Goal: Transaction & Acquisition: Purchase product/service

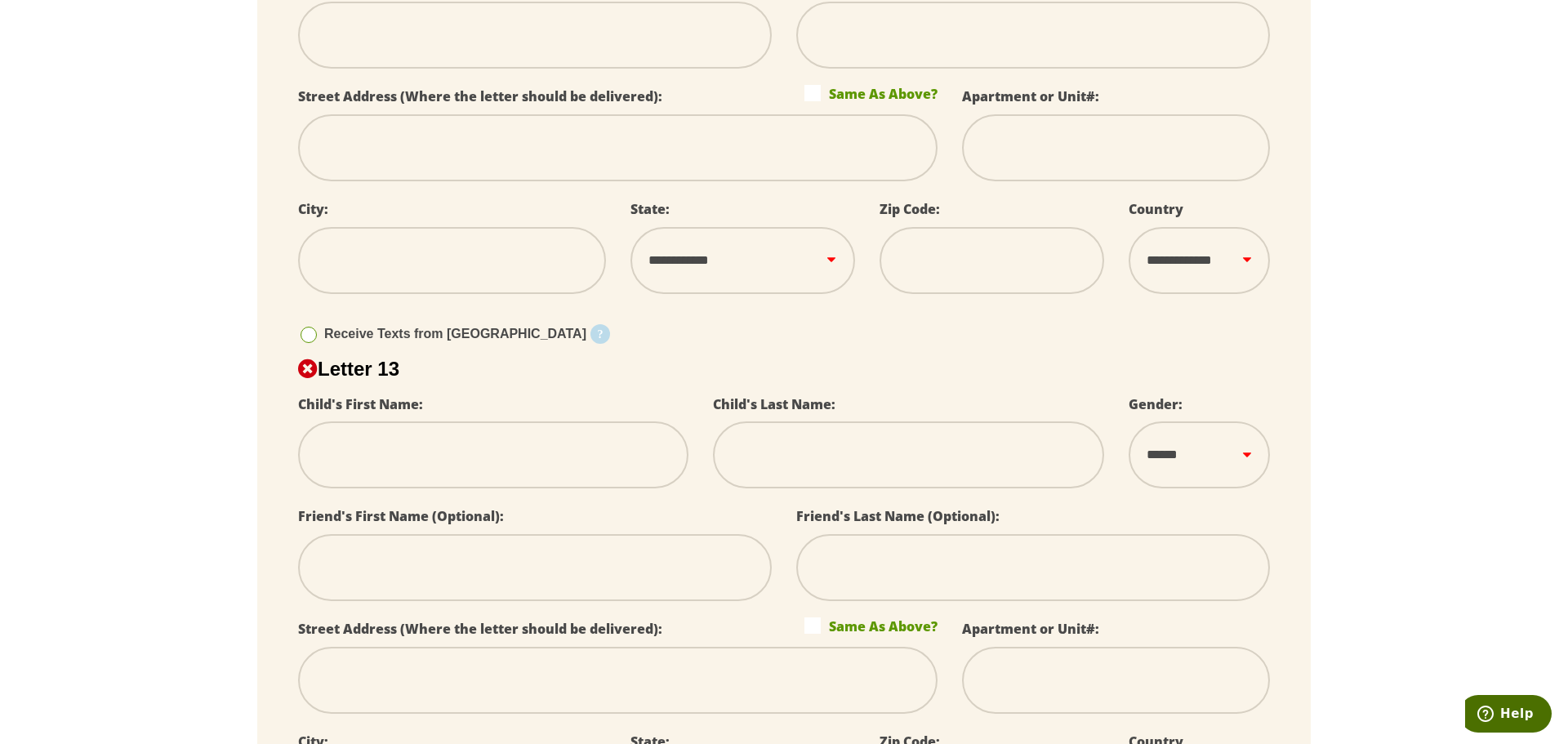
scroll to position [7909, 0]
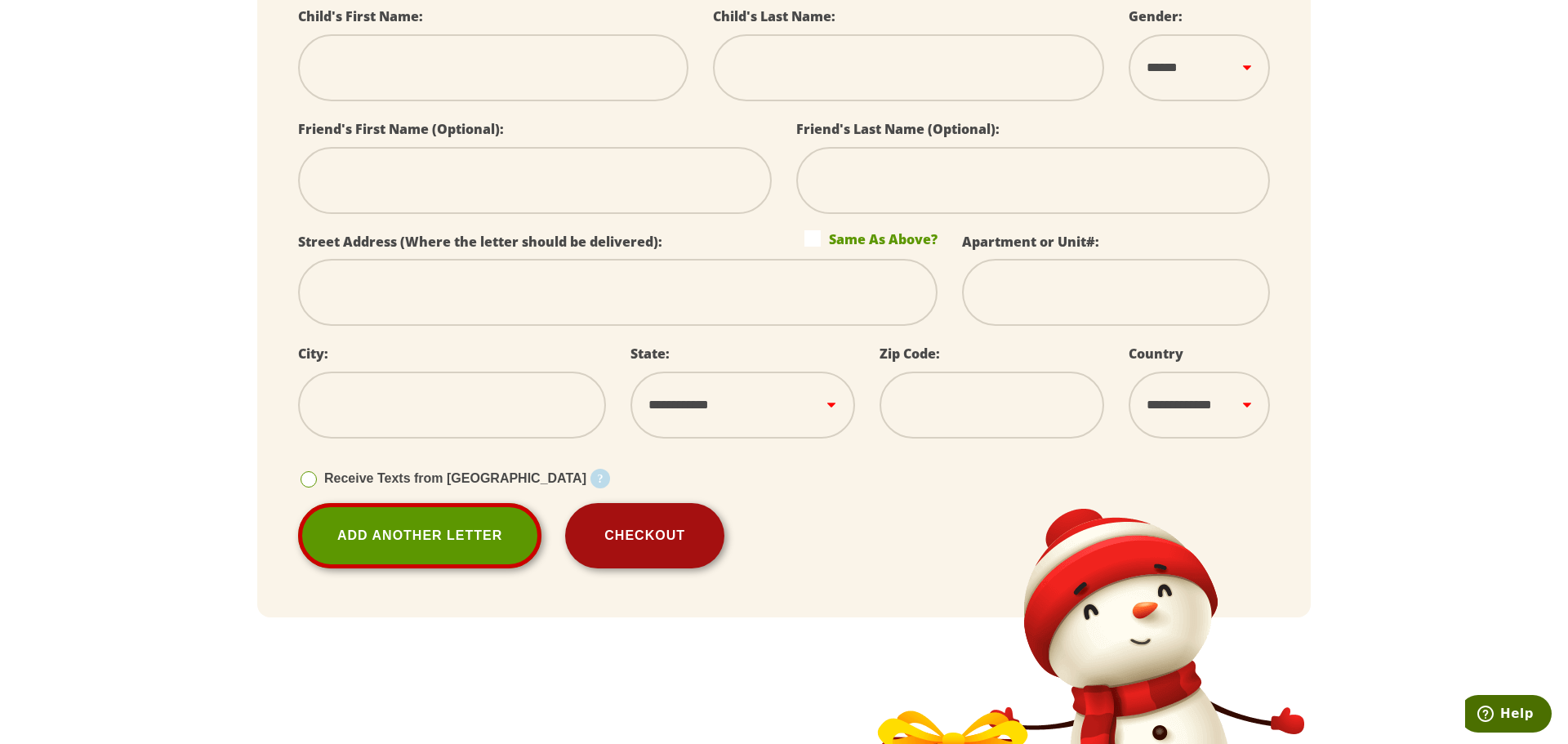
click at [673, 518] on button "Checkout" at bounding box center [644, 535] width 159 height 65
select select
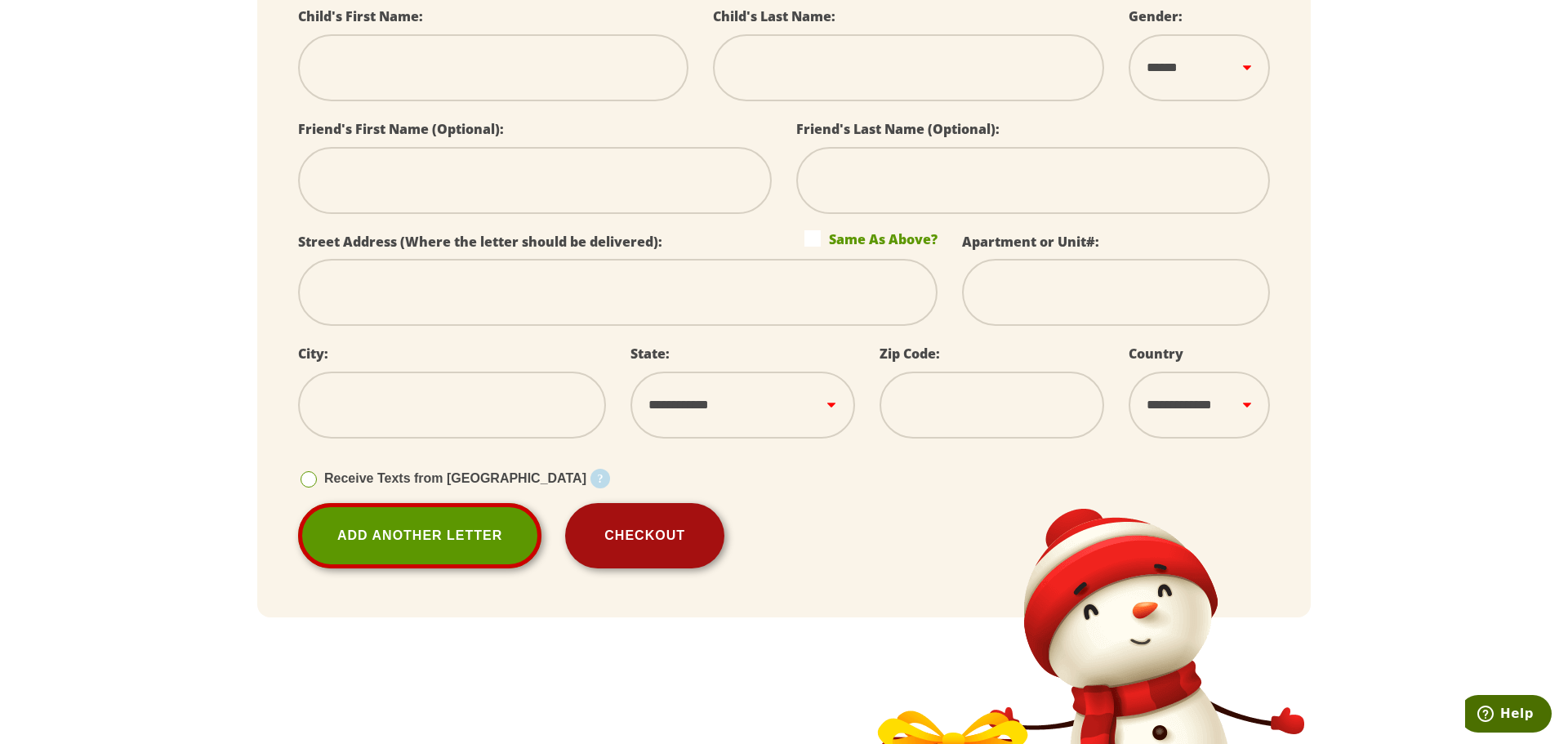
select select
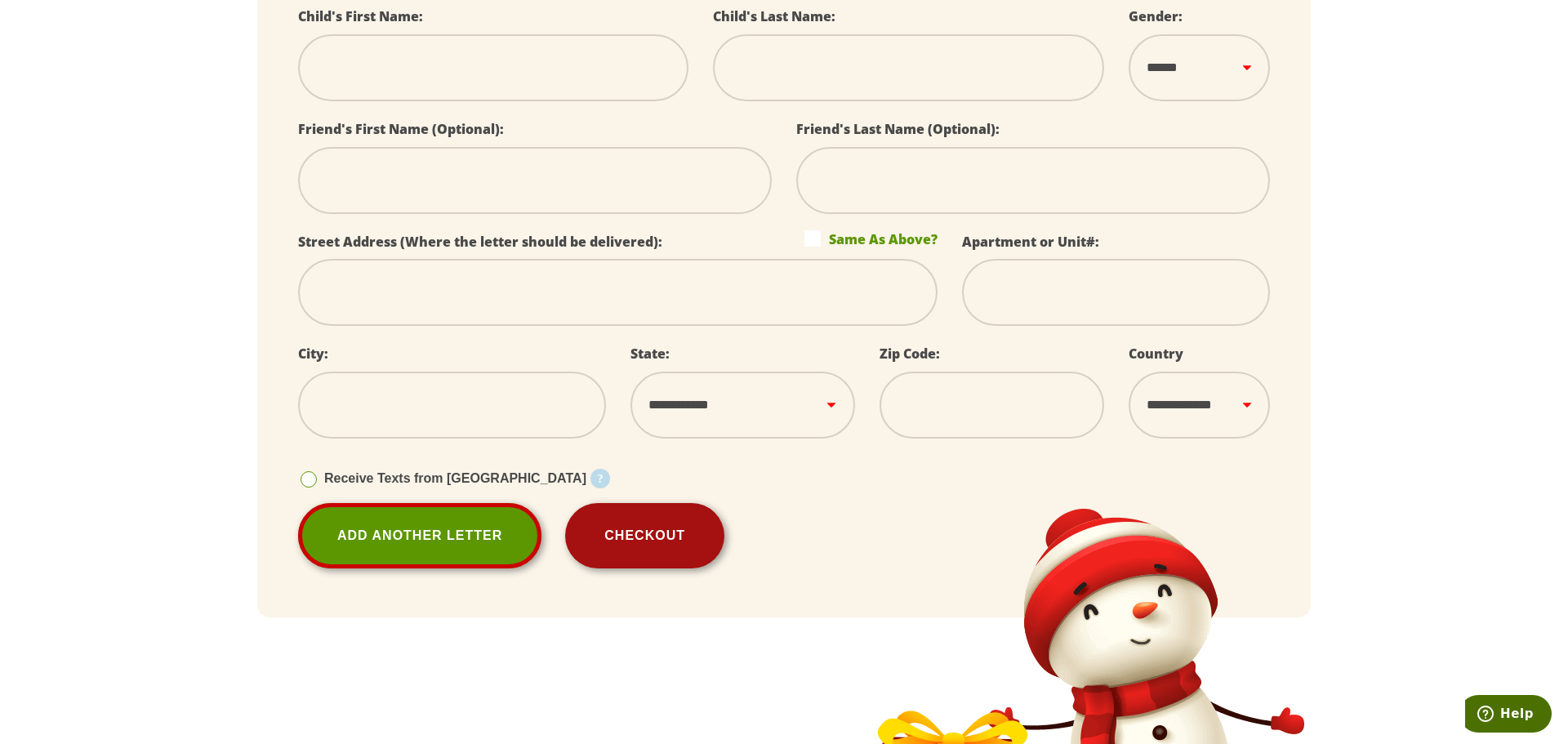
select select
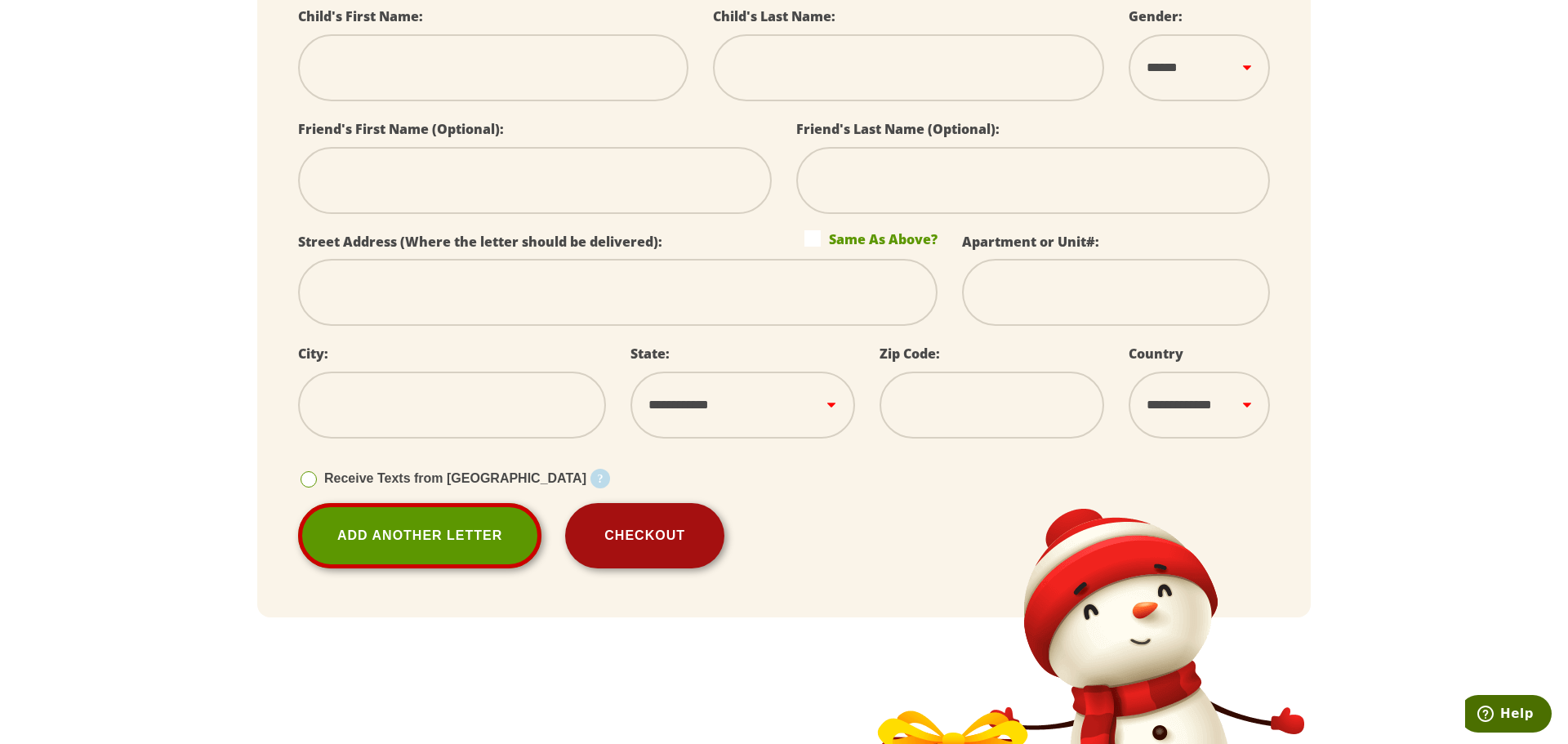
select select
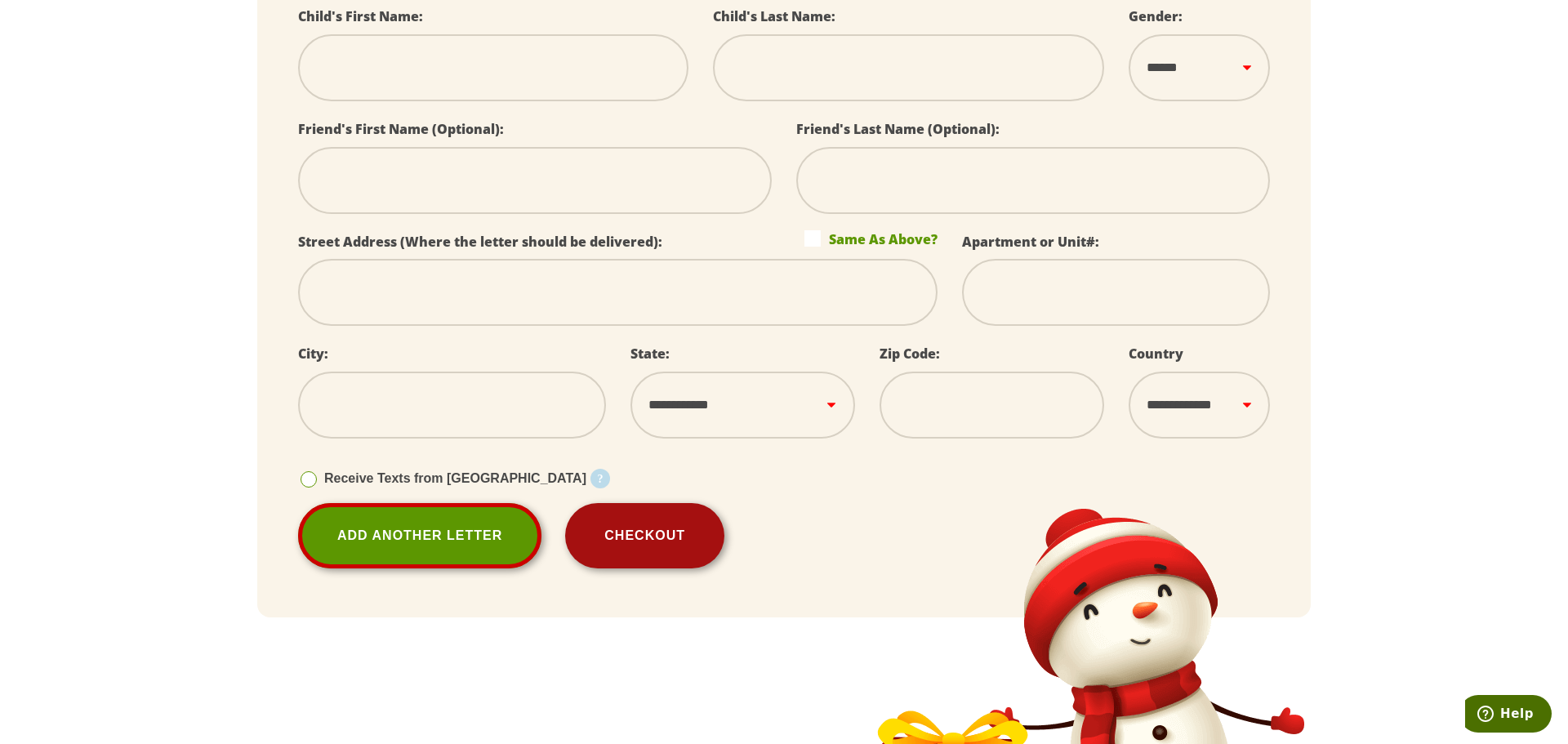
select select
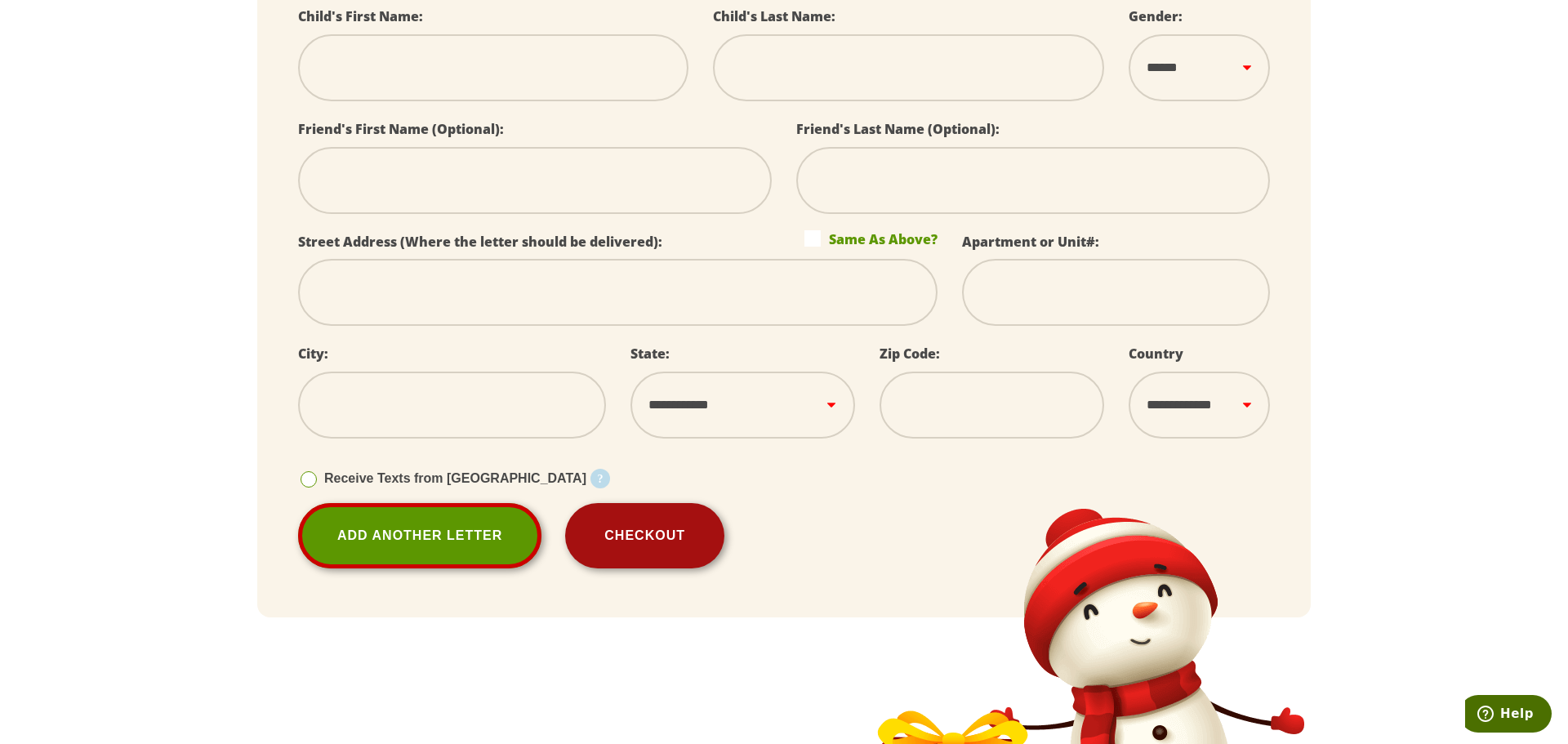
select select
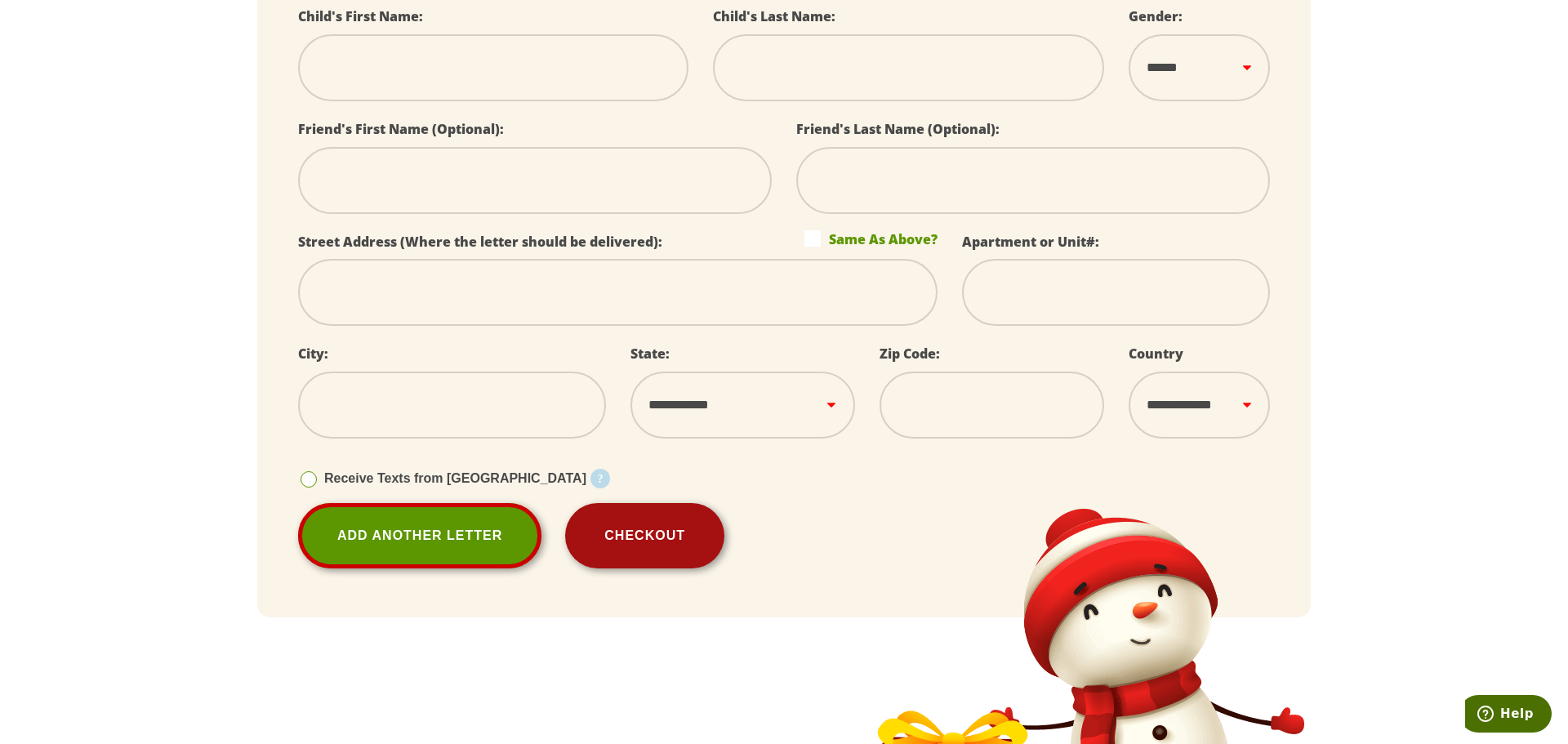
select select
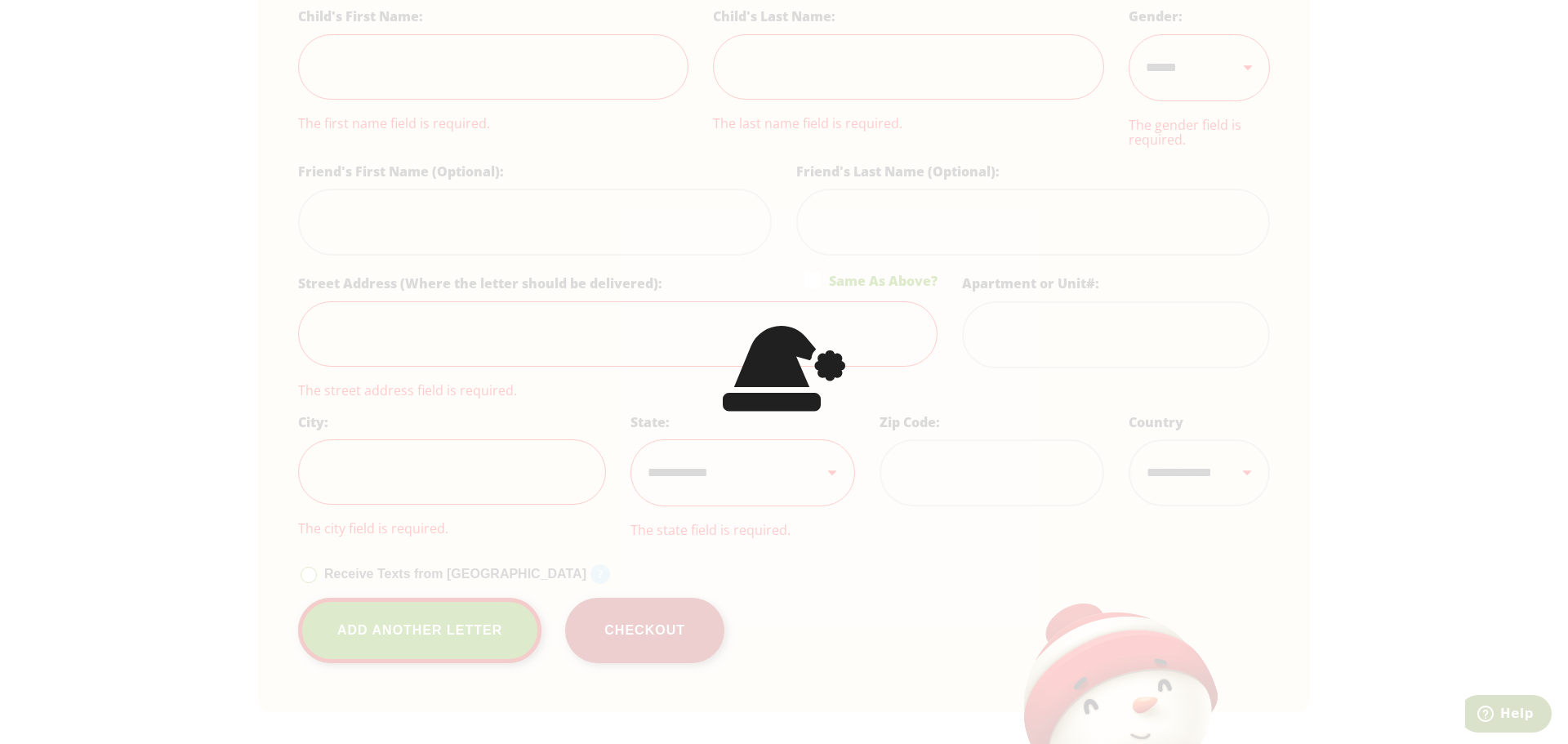
select select
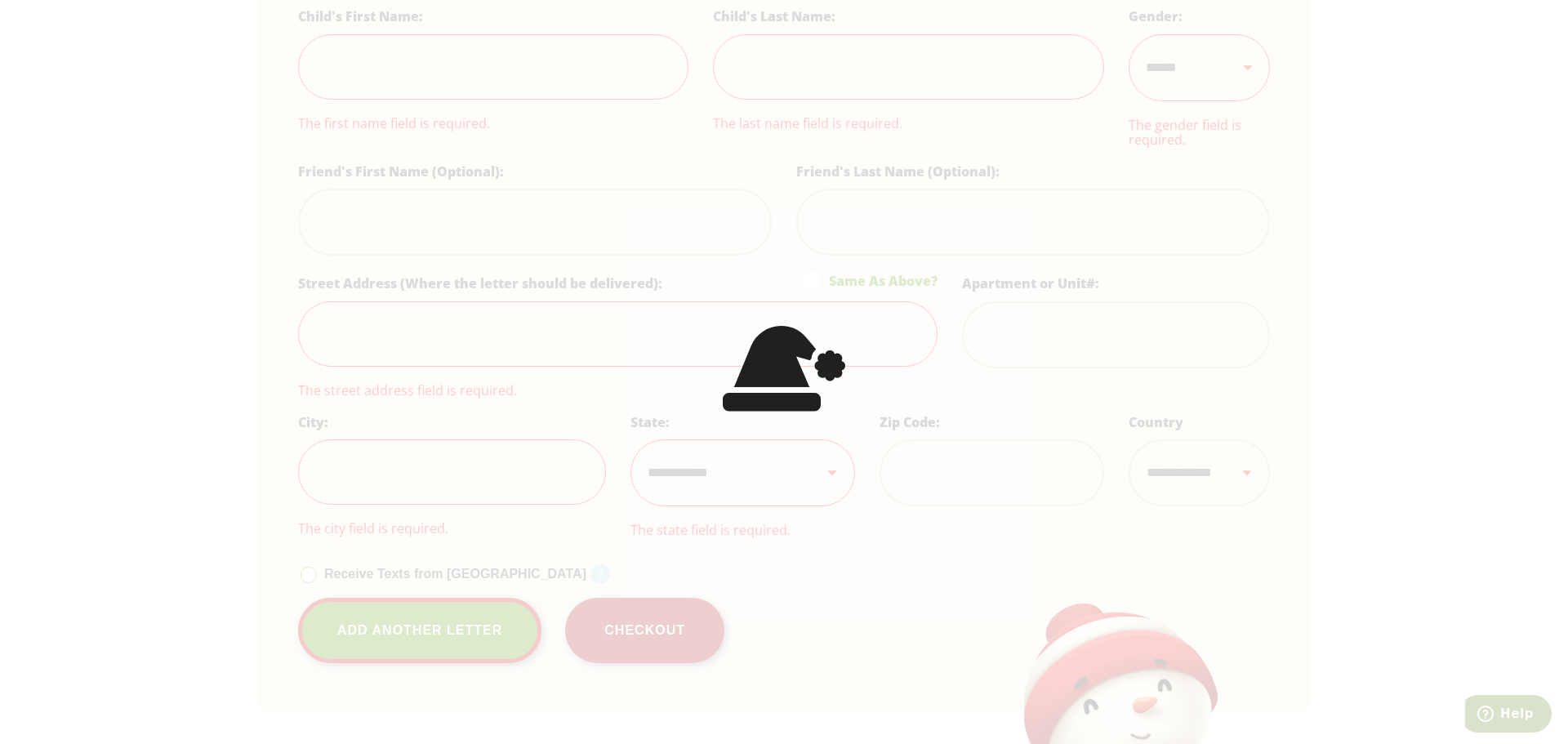
select select
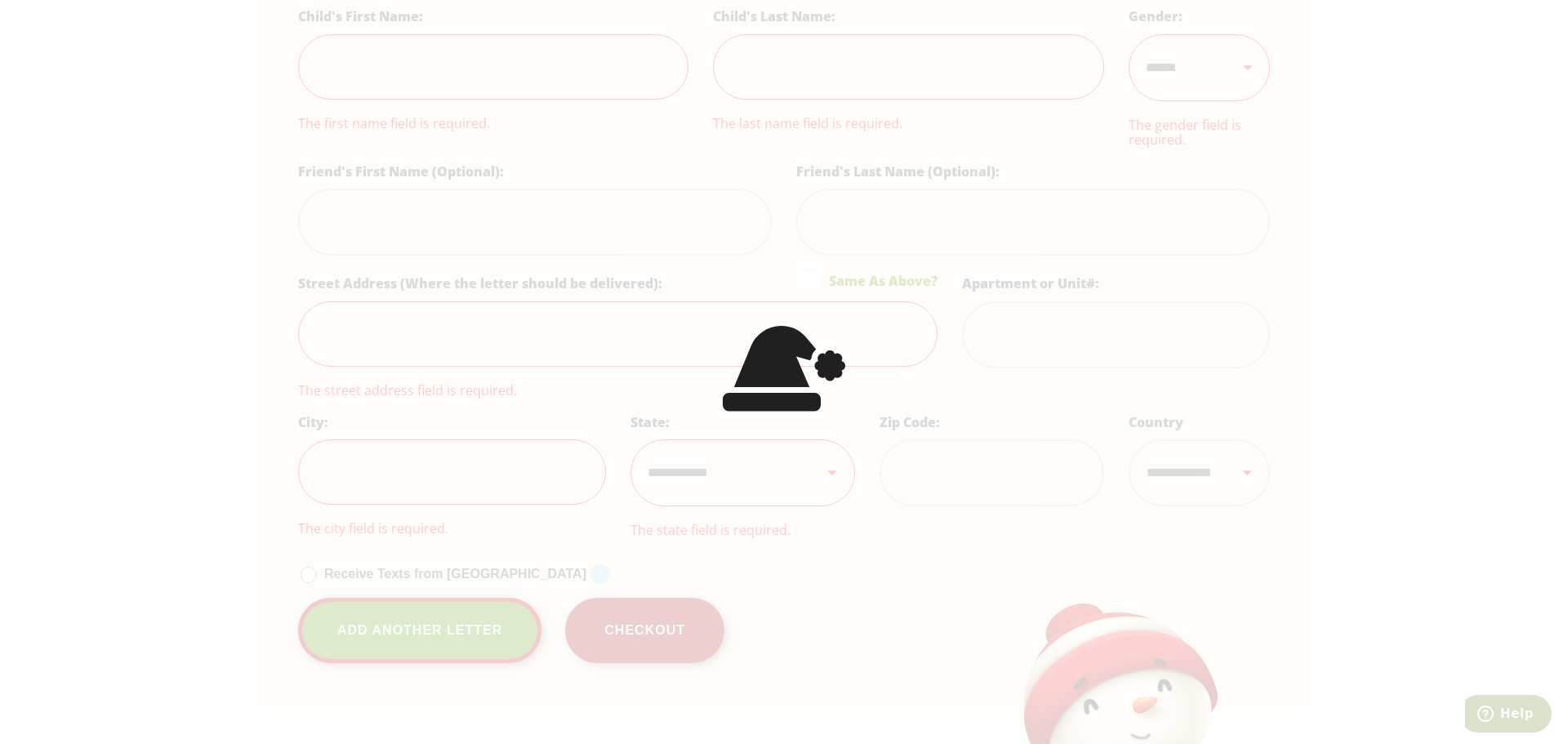
select select
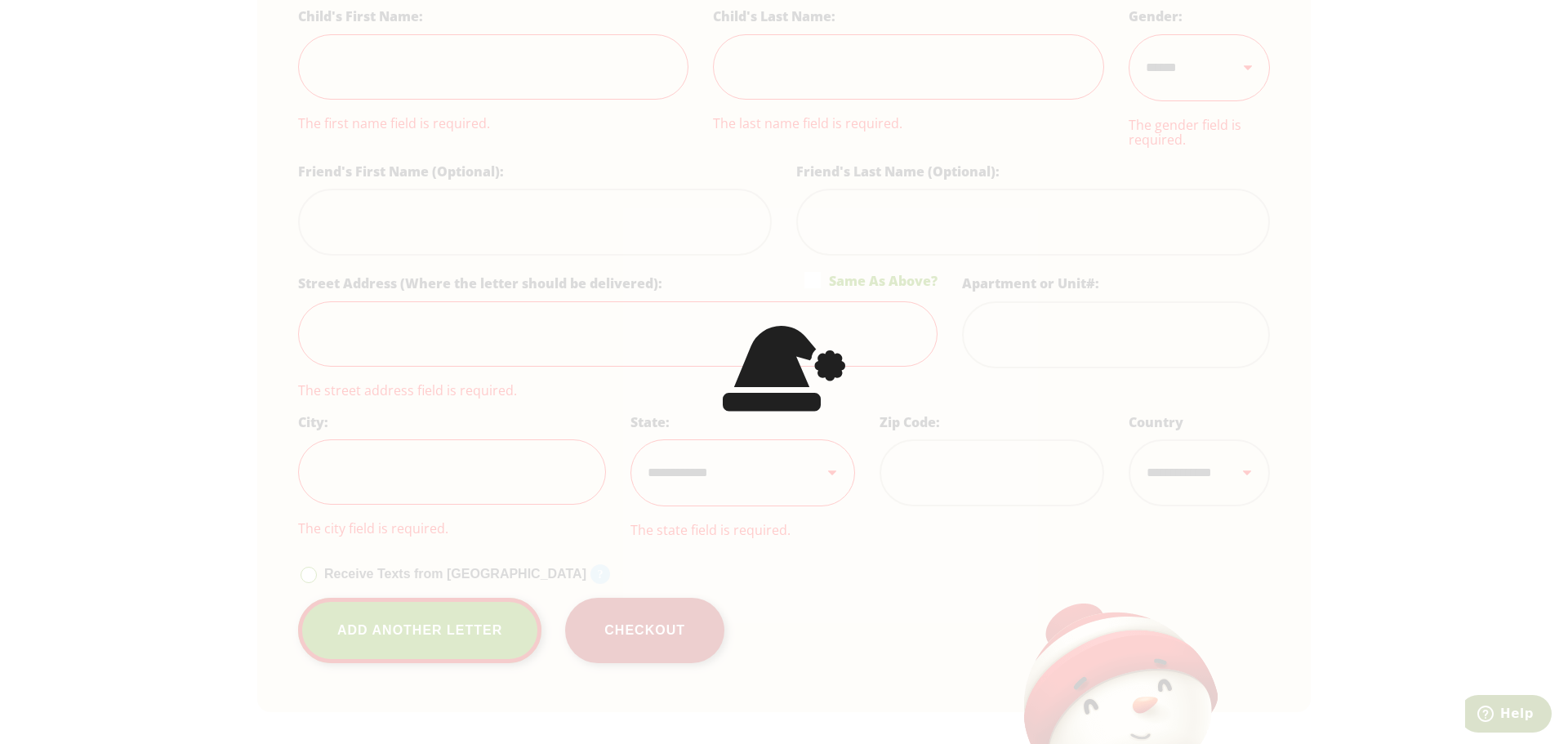
select select
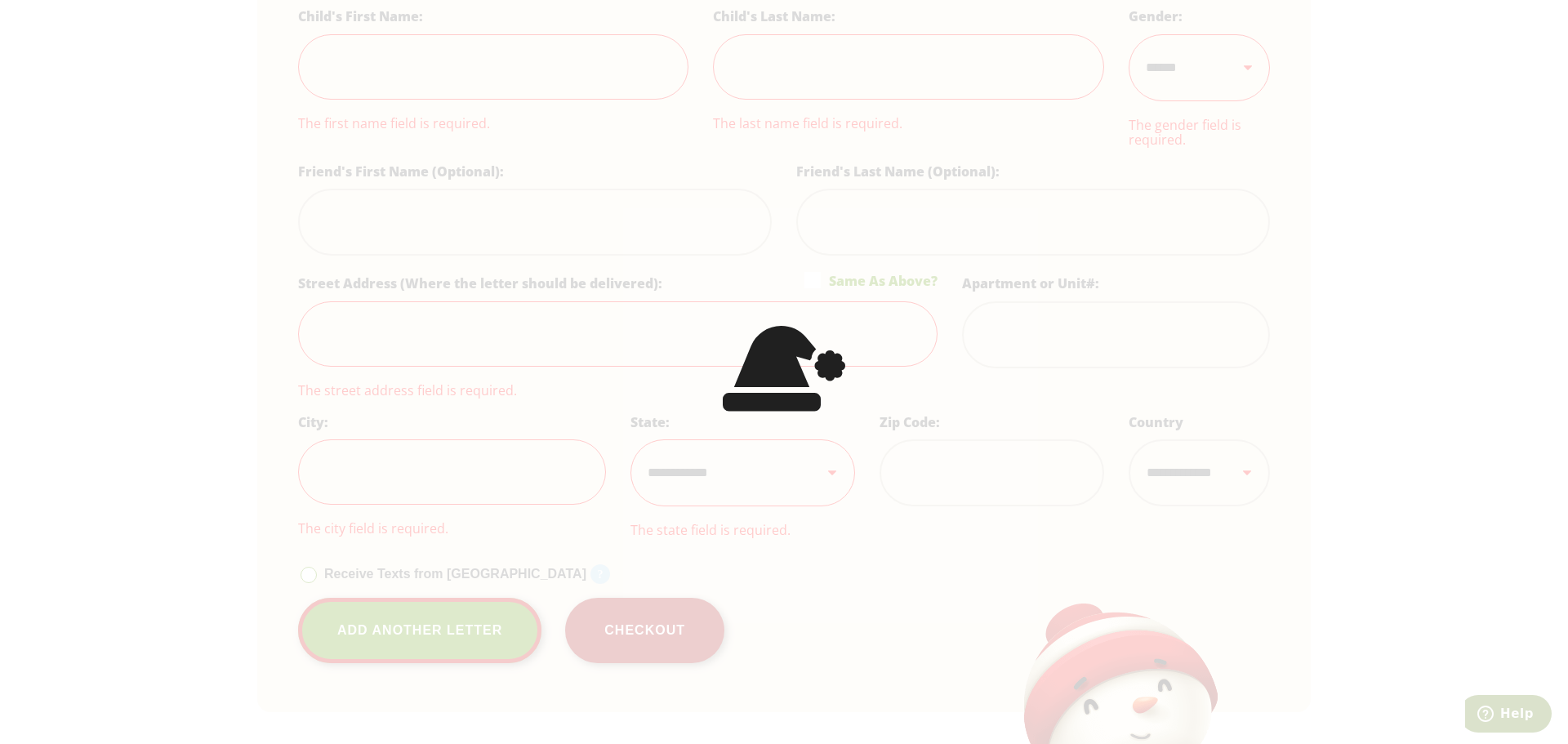
select select
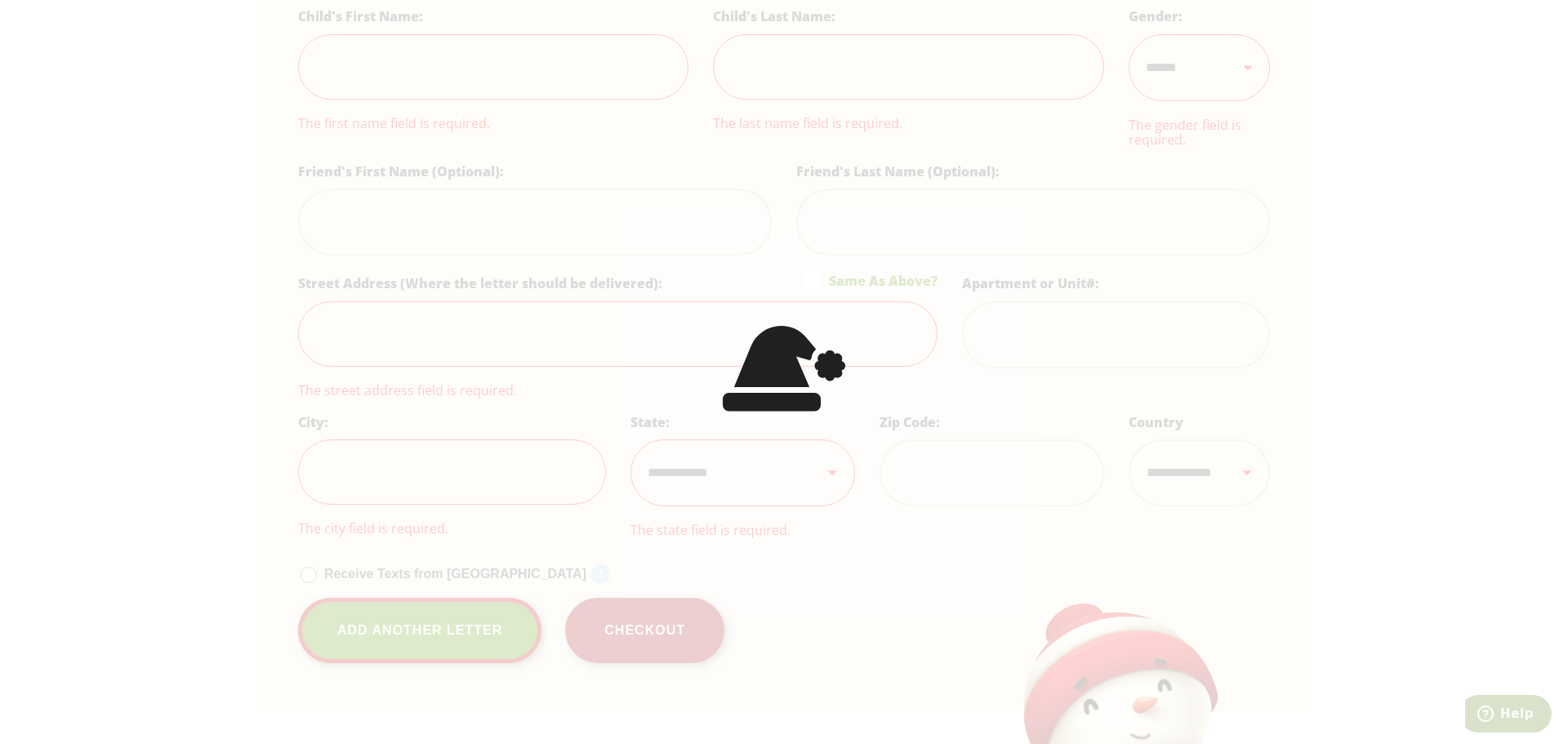
select select
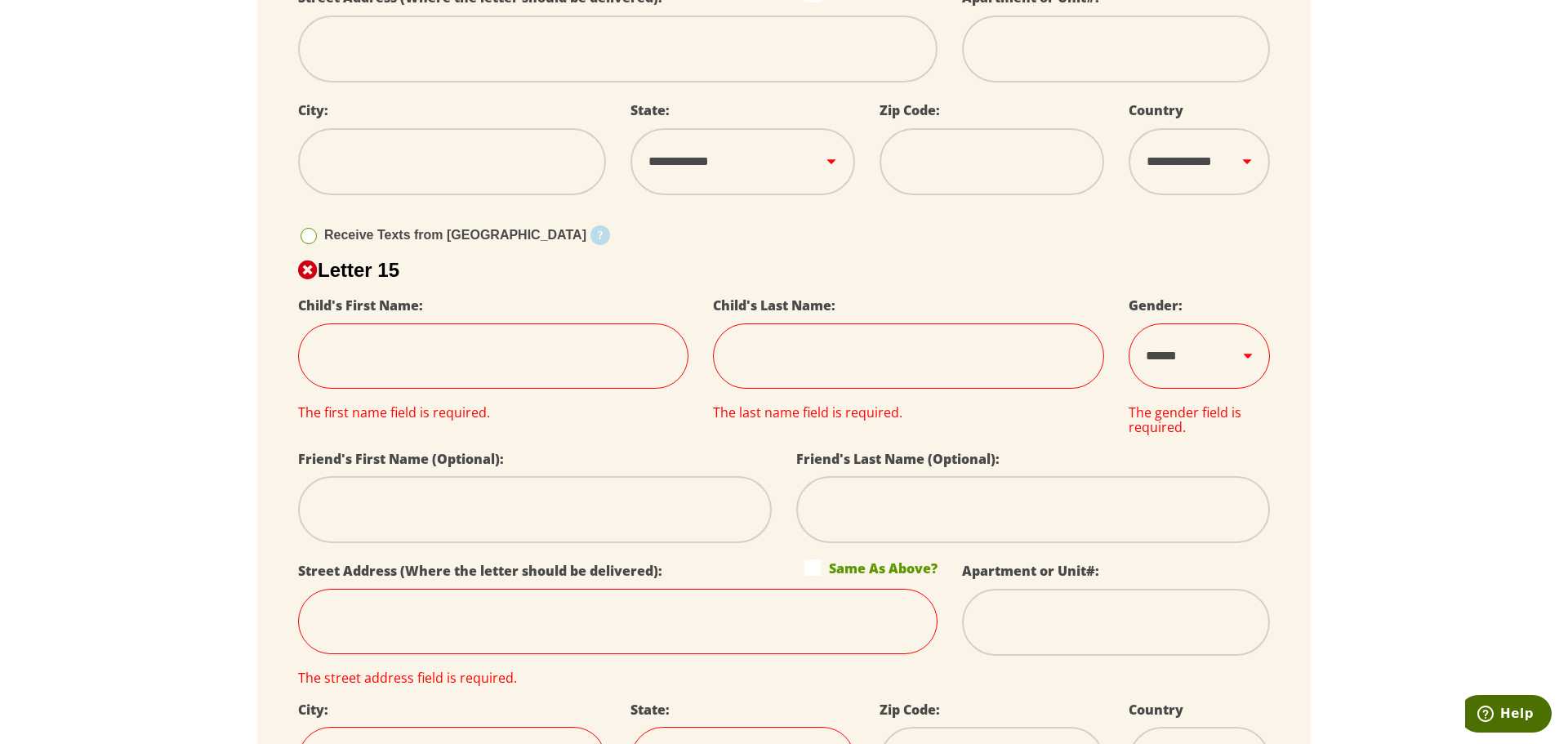
scroll to position [7809, 0]
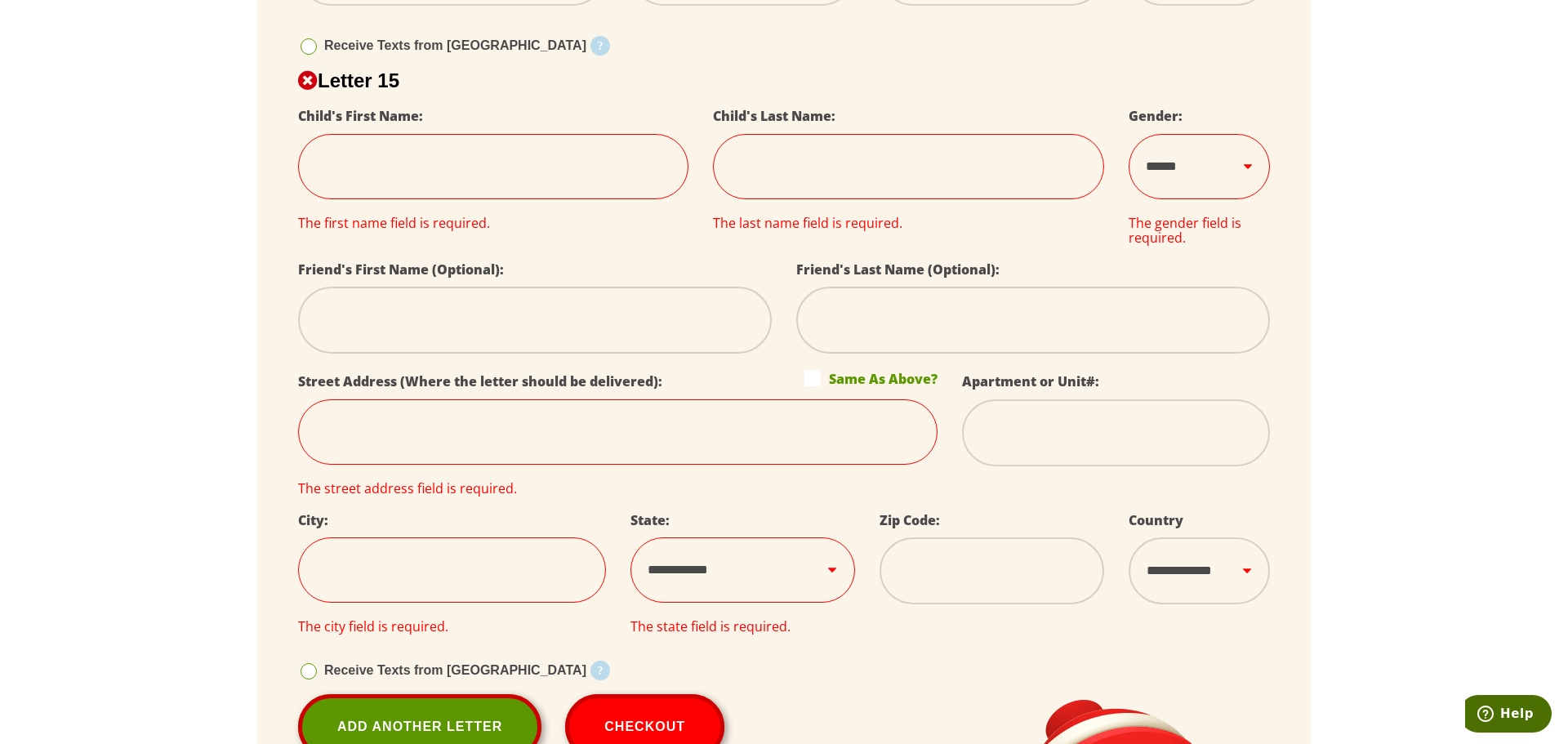
click at [308, 88] on icon at bounding box center [308, 81] width 20 height 20
select select
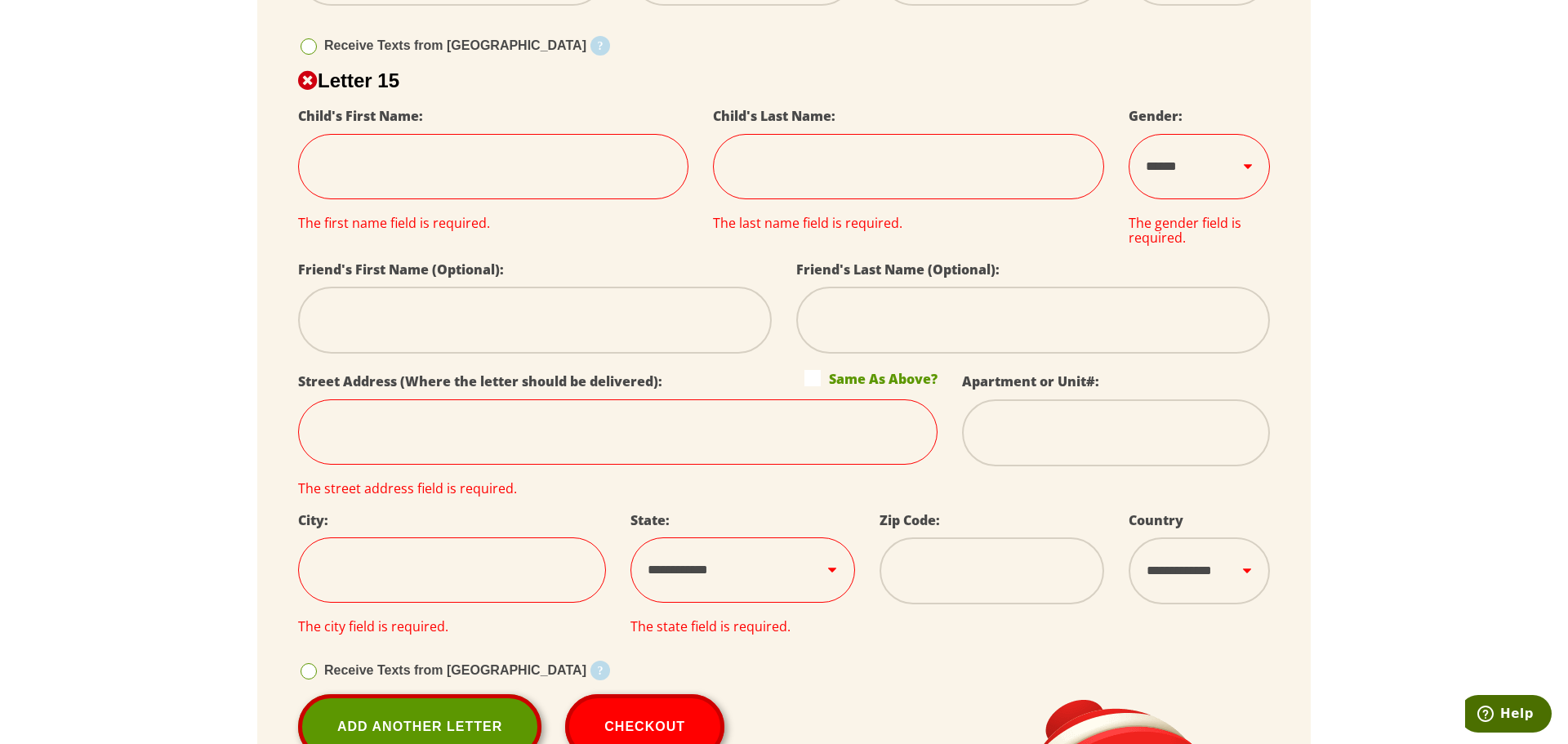
select select
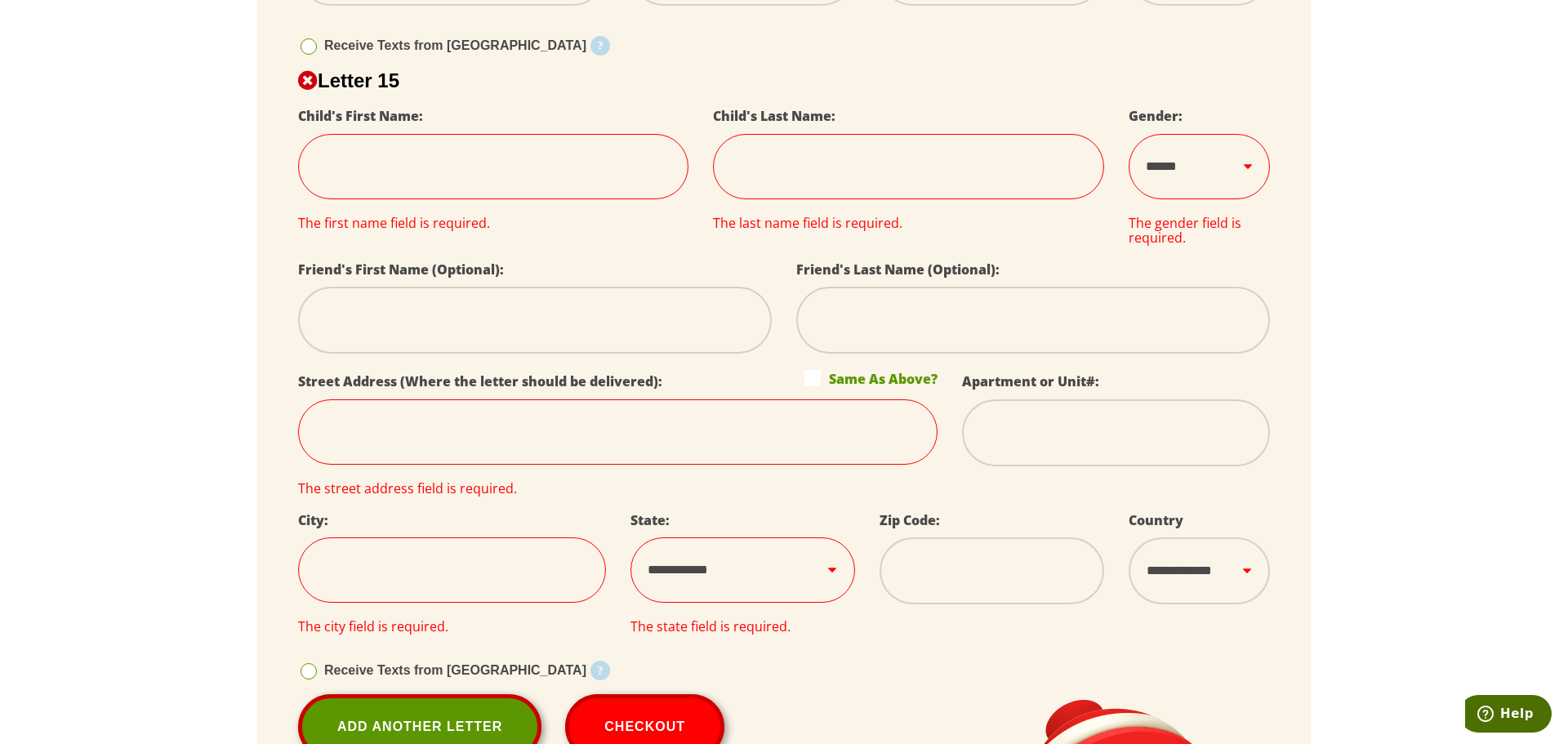
select select
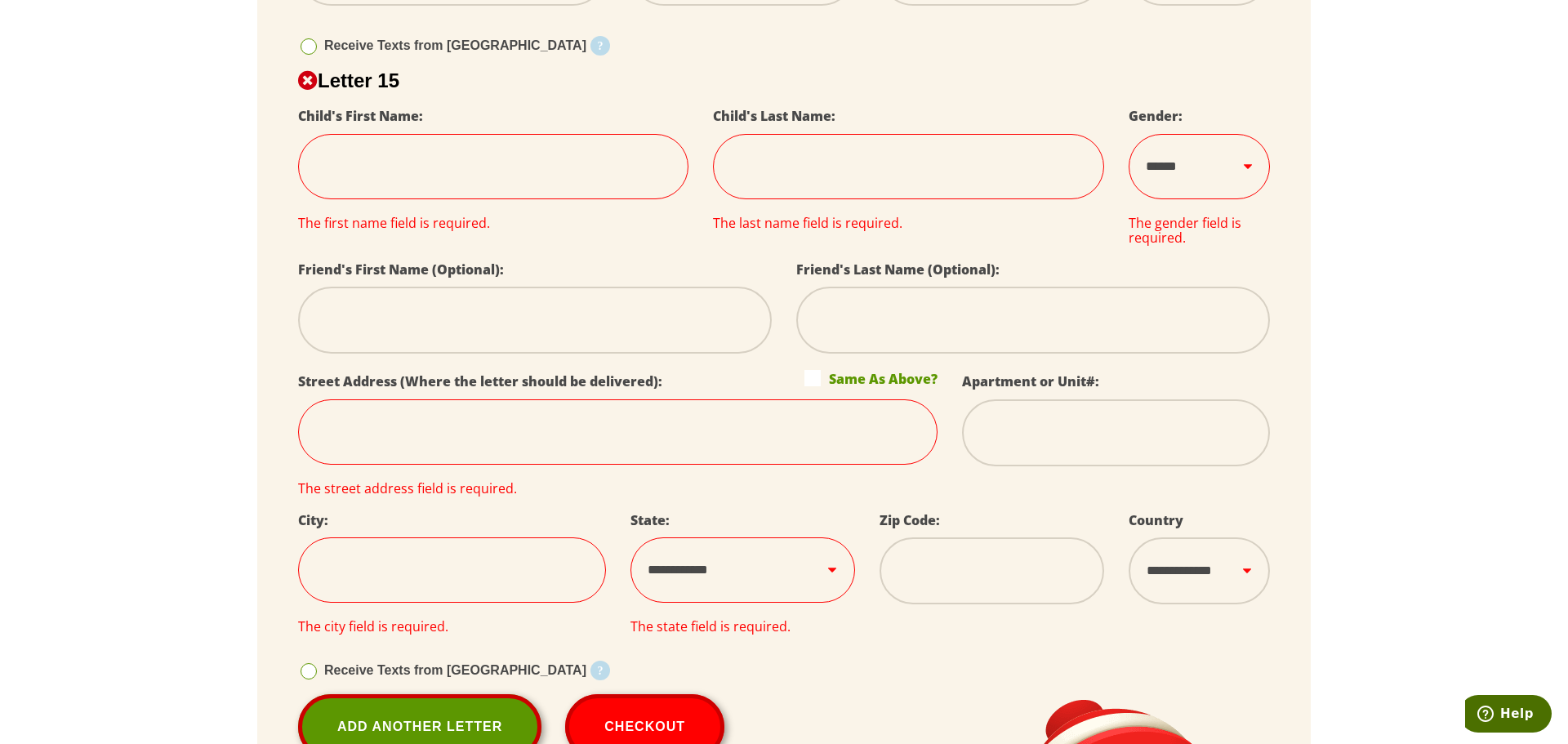
select select
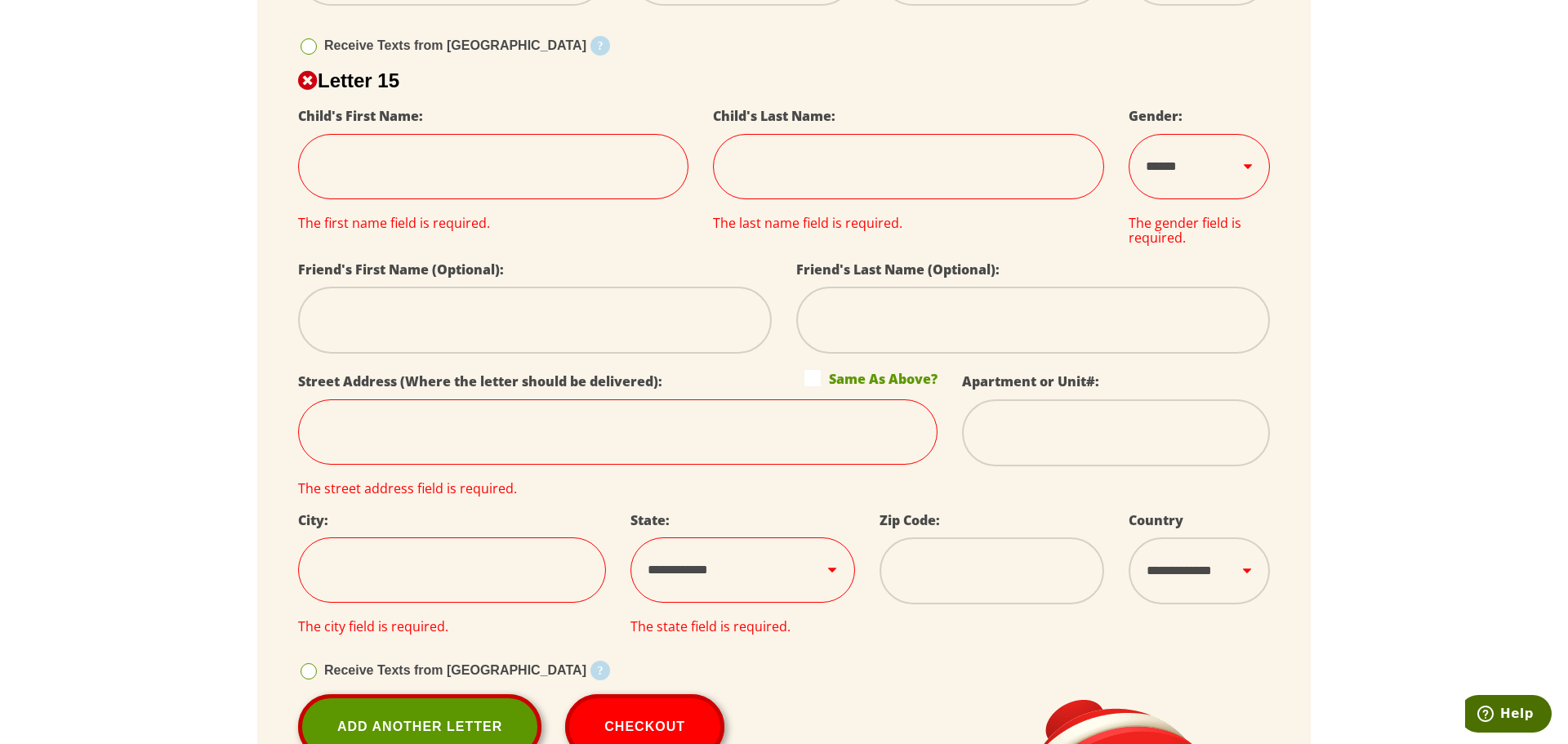
select select
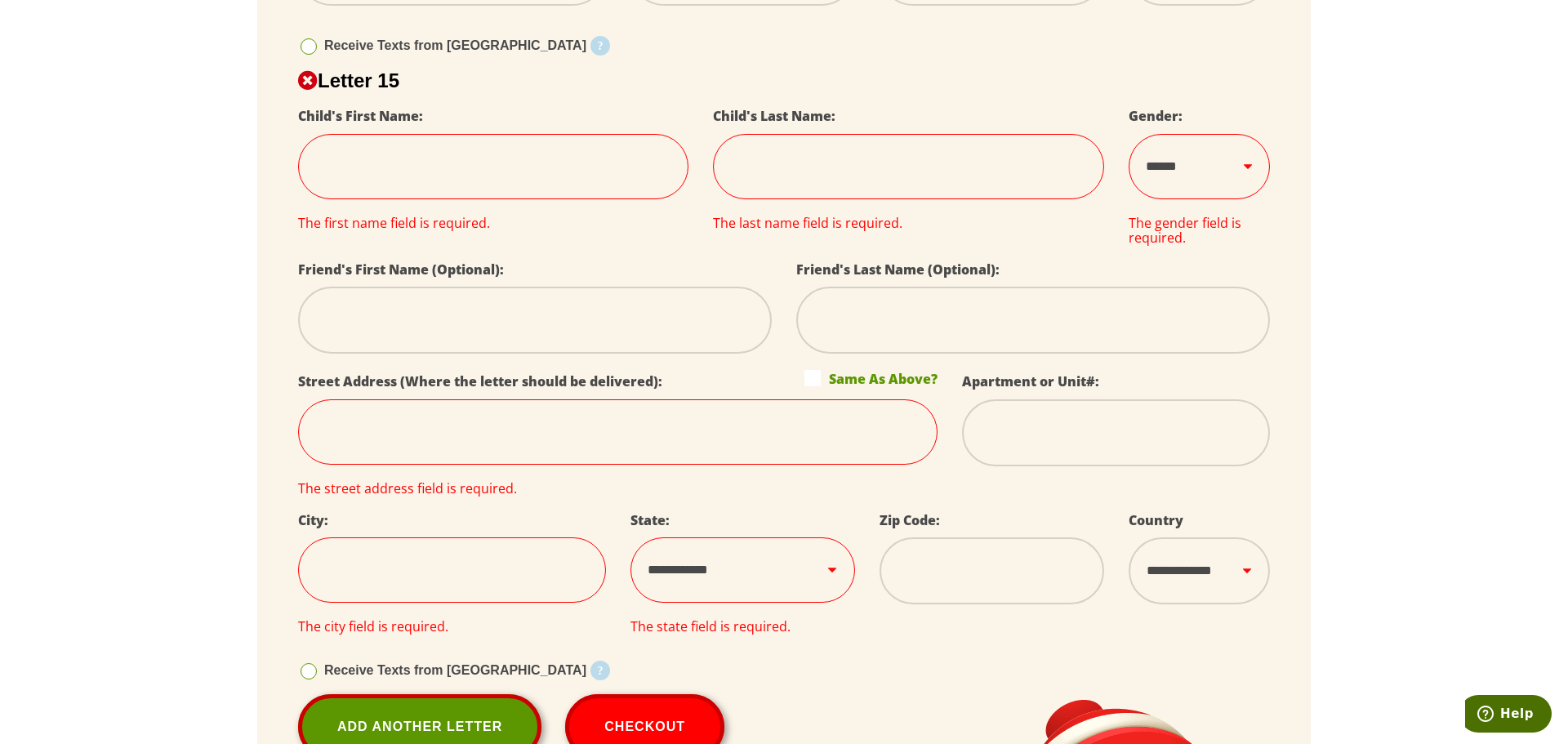
select select
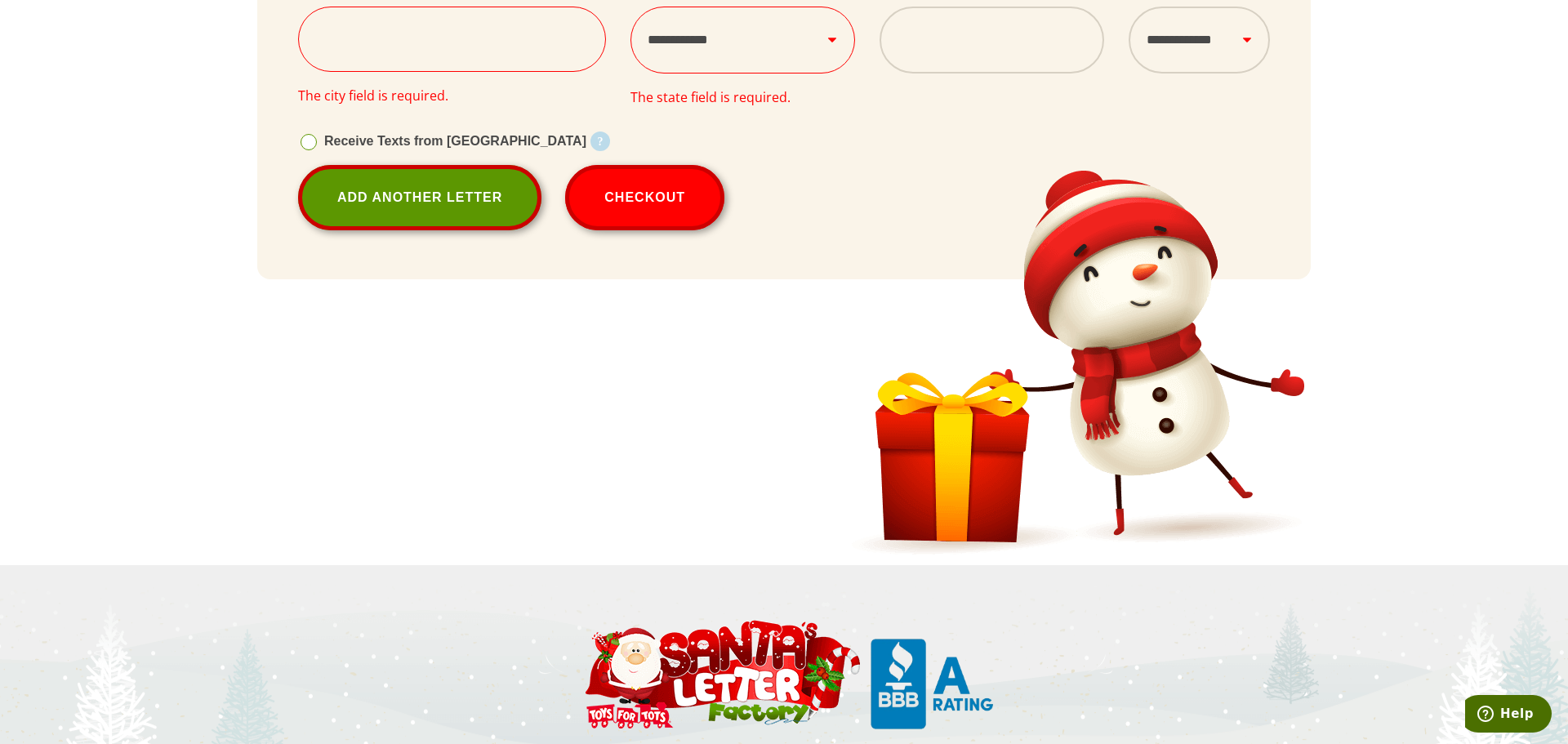
scroll to position [7875, 0]
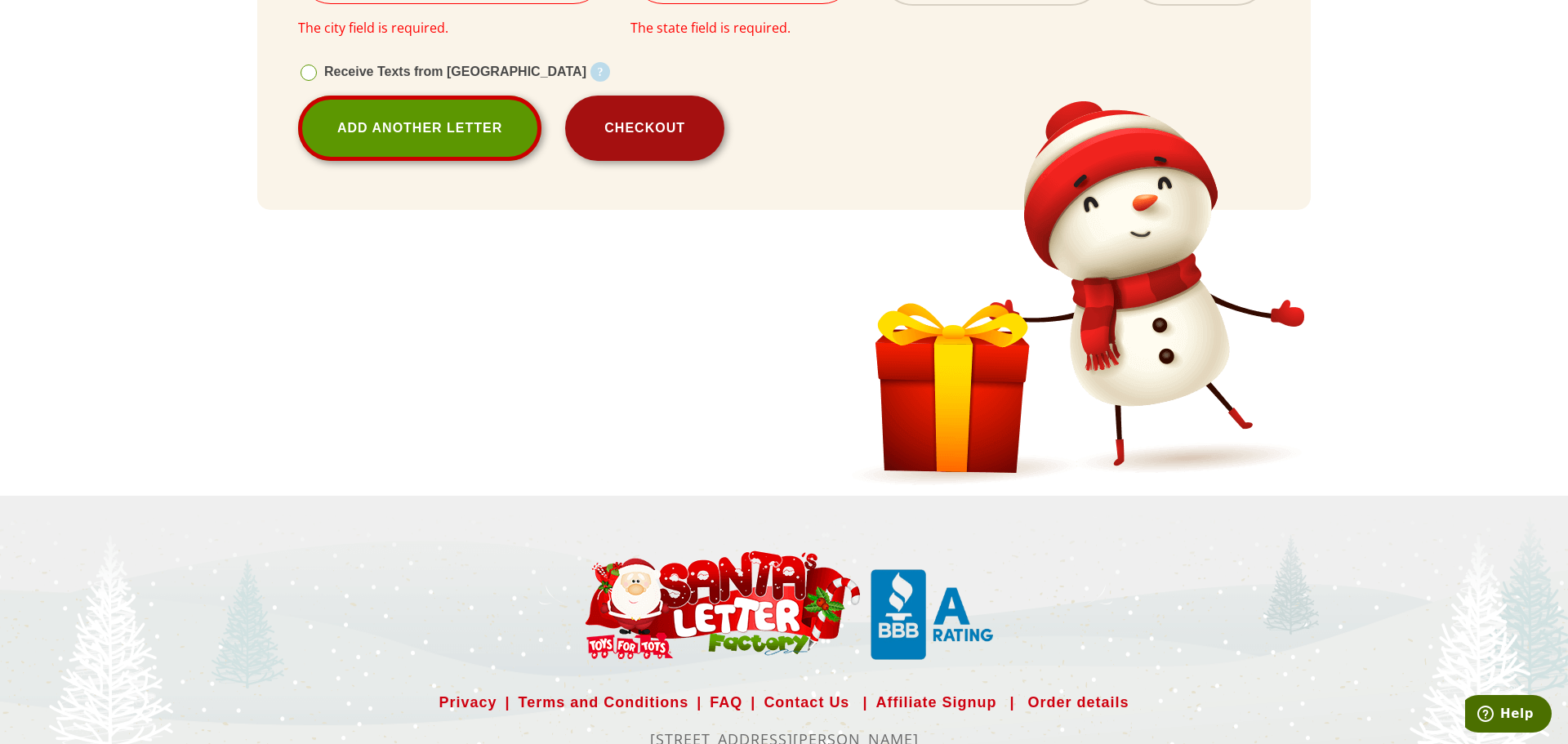
click at [607, 133] on button "Checkout" at bounding box center [644, 128] width 159 height 65
select select
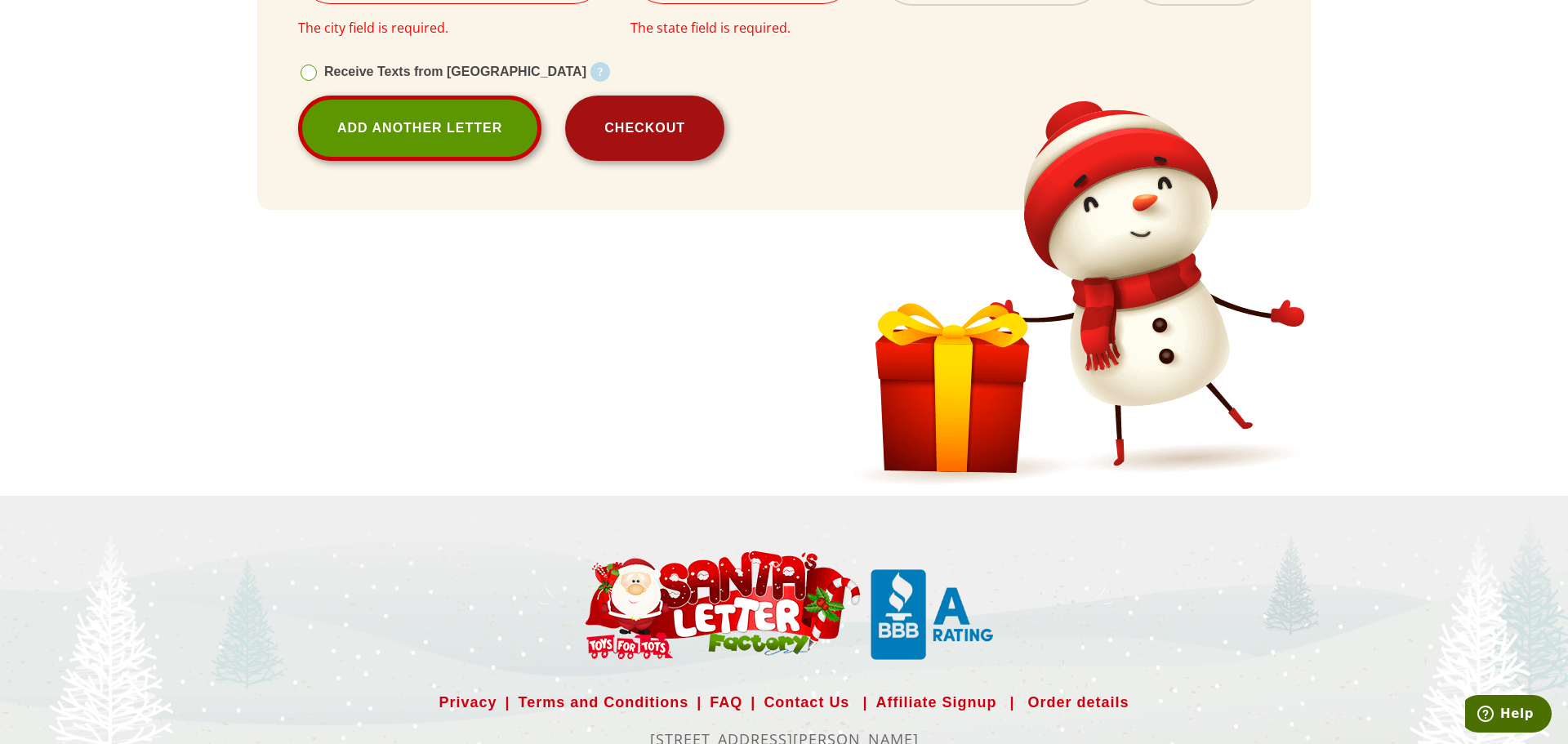
select select
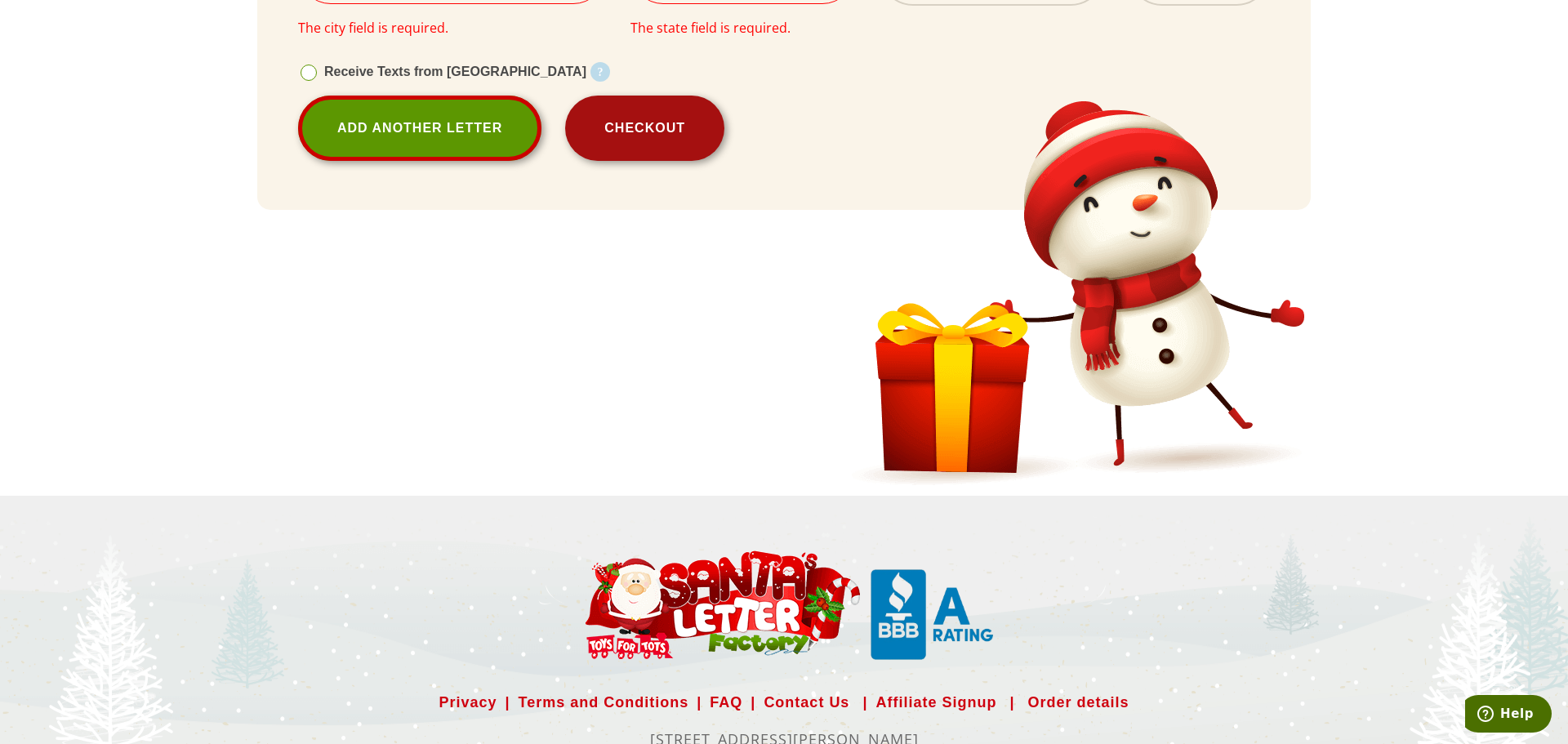
select select
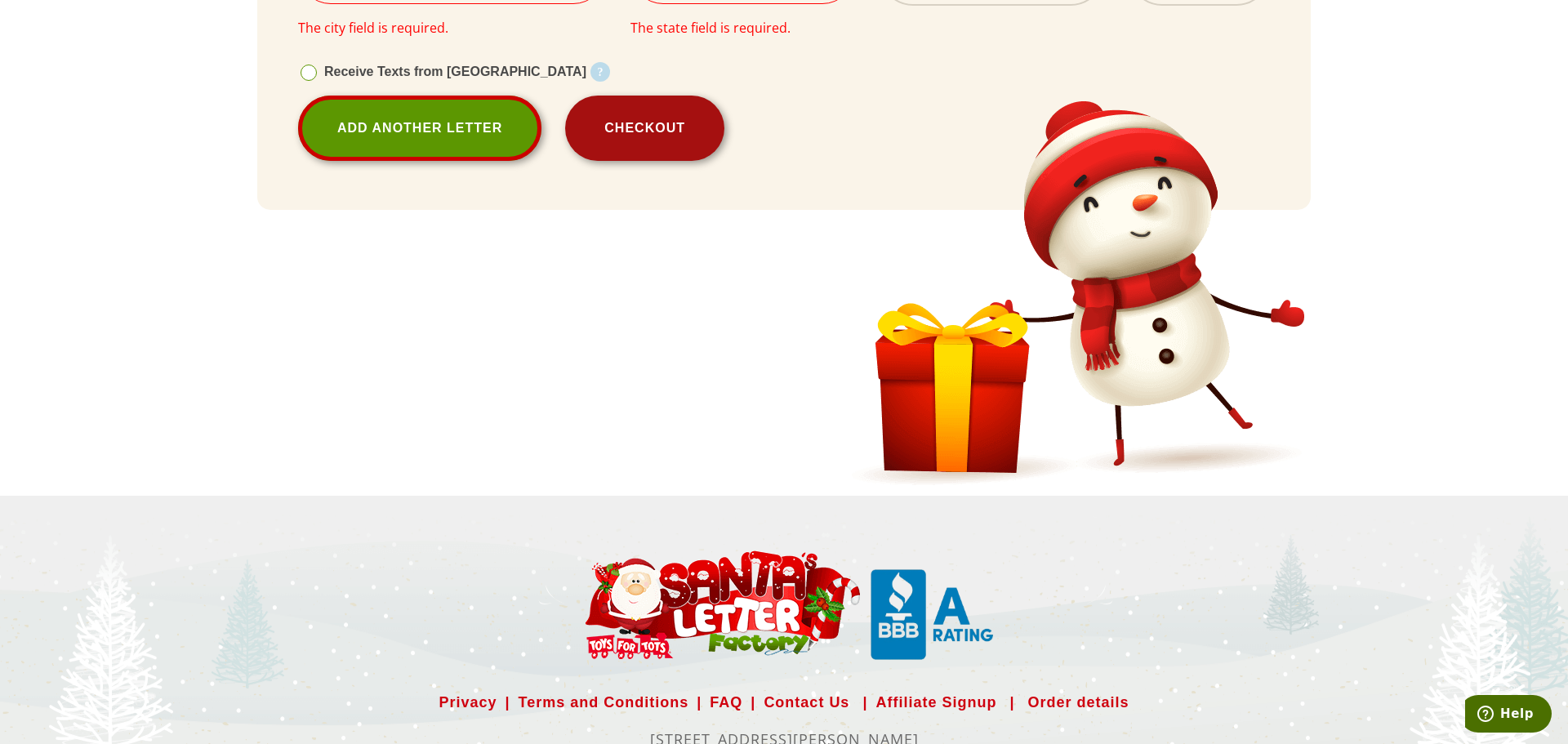
select select
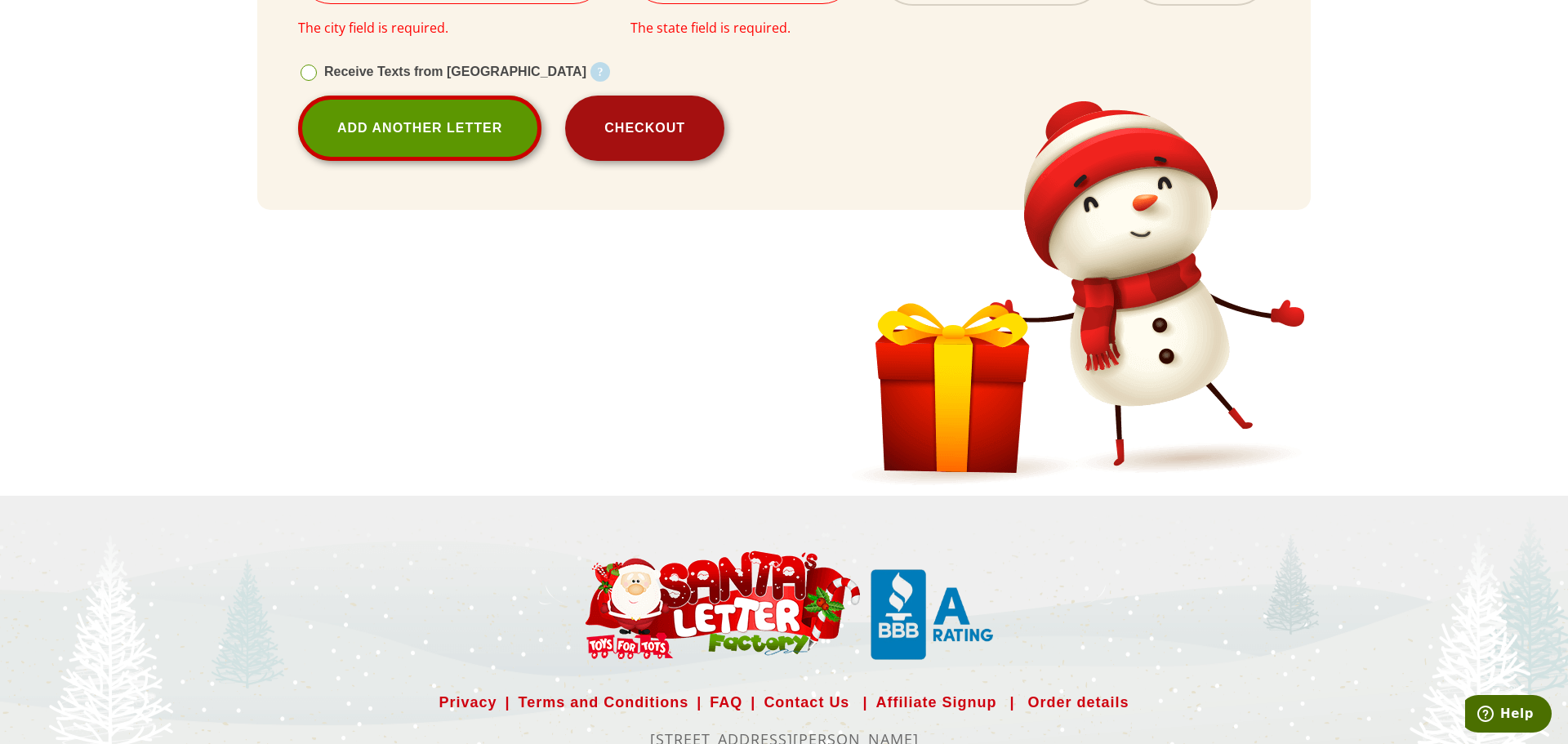
select select
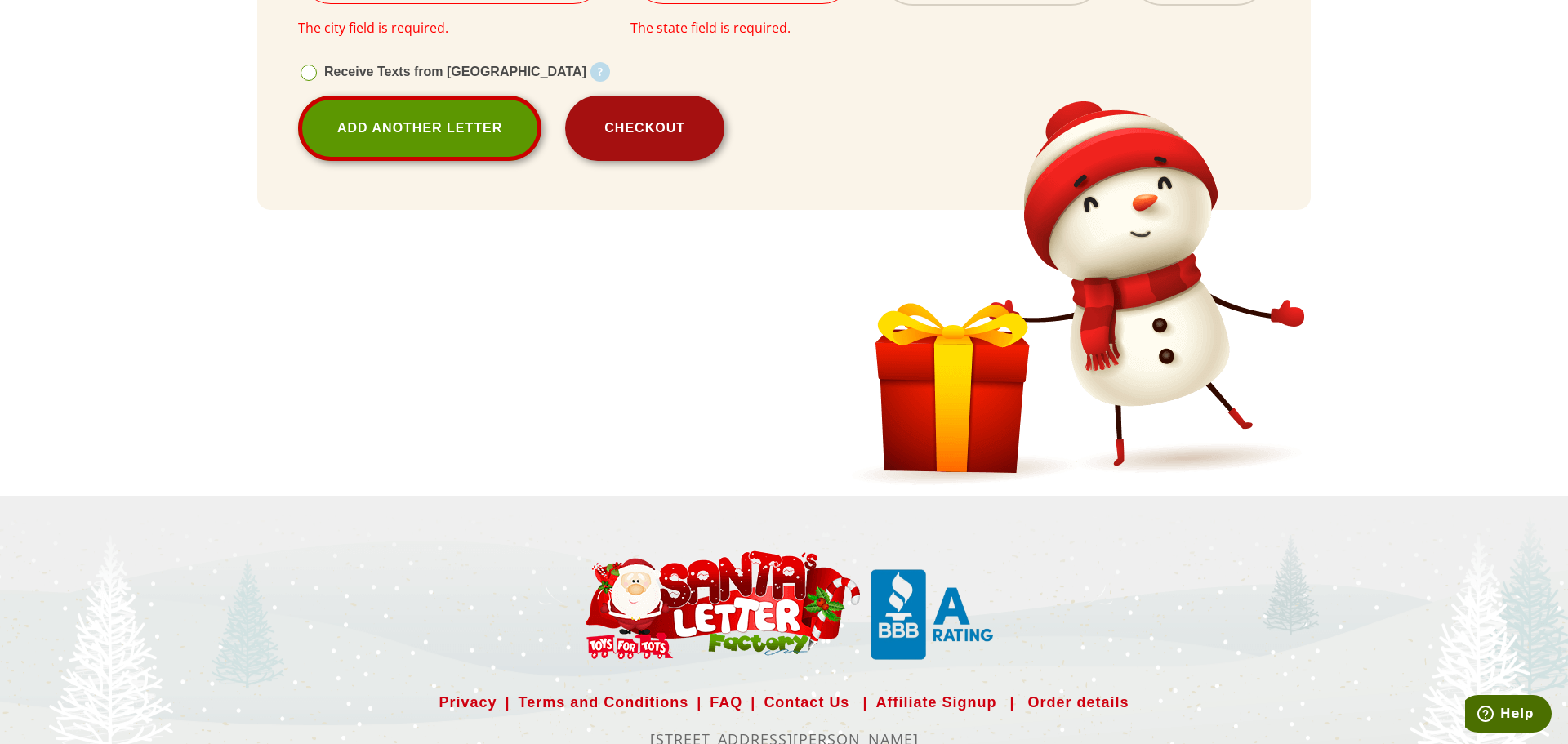
select select
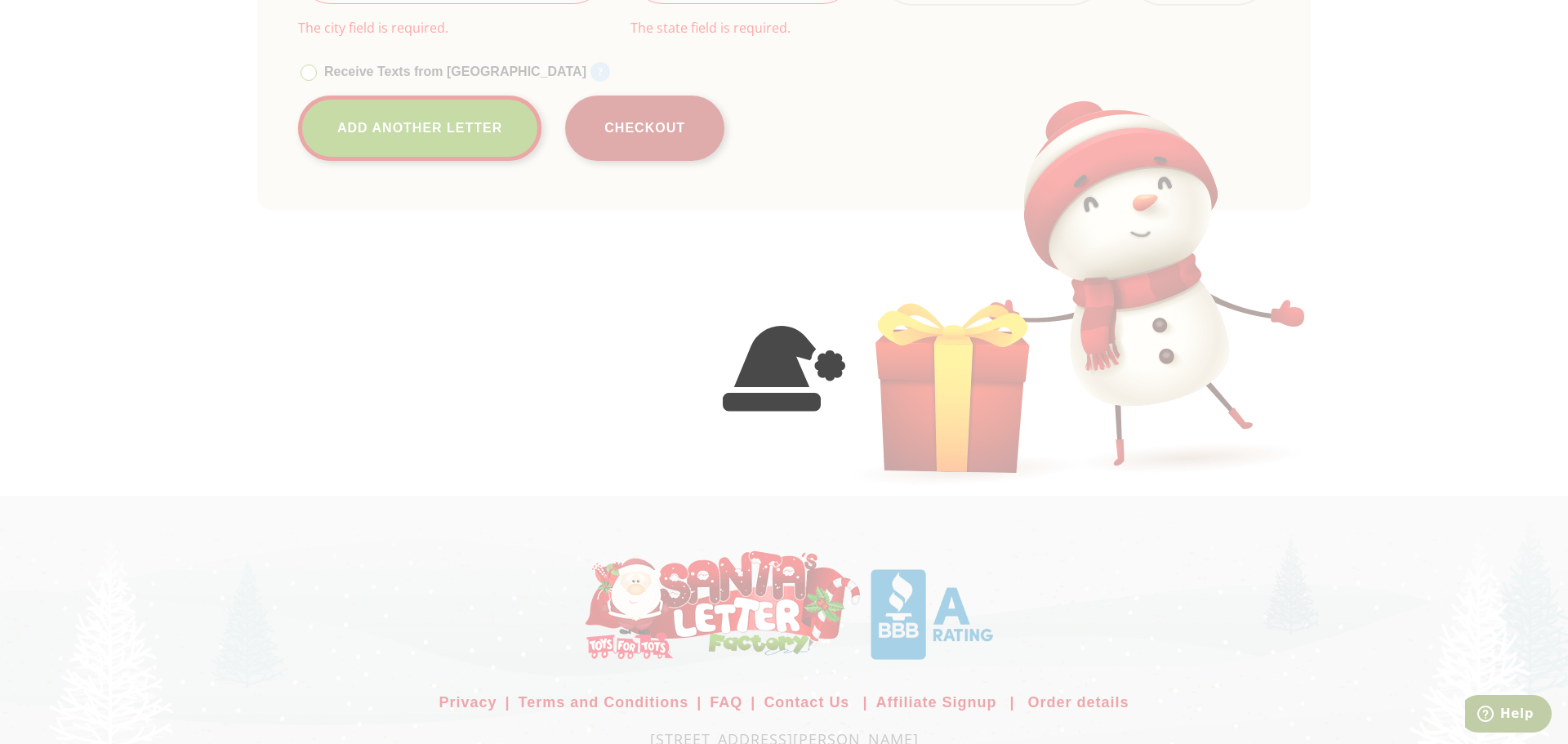
select select
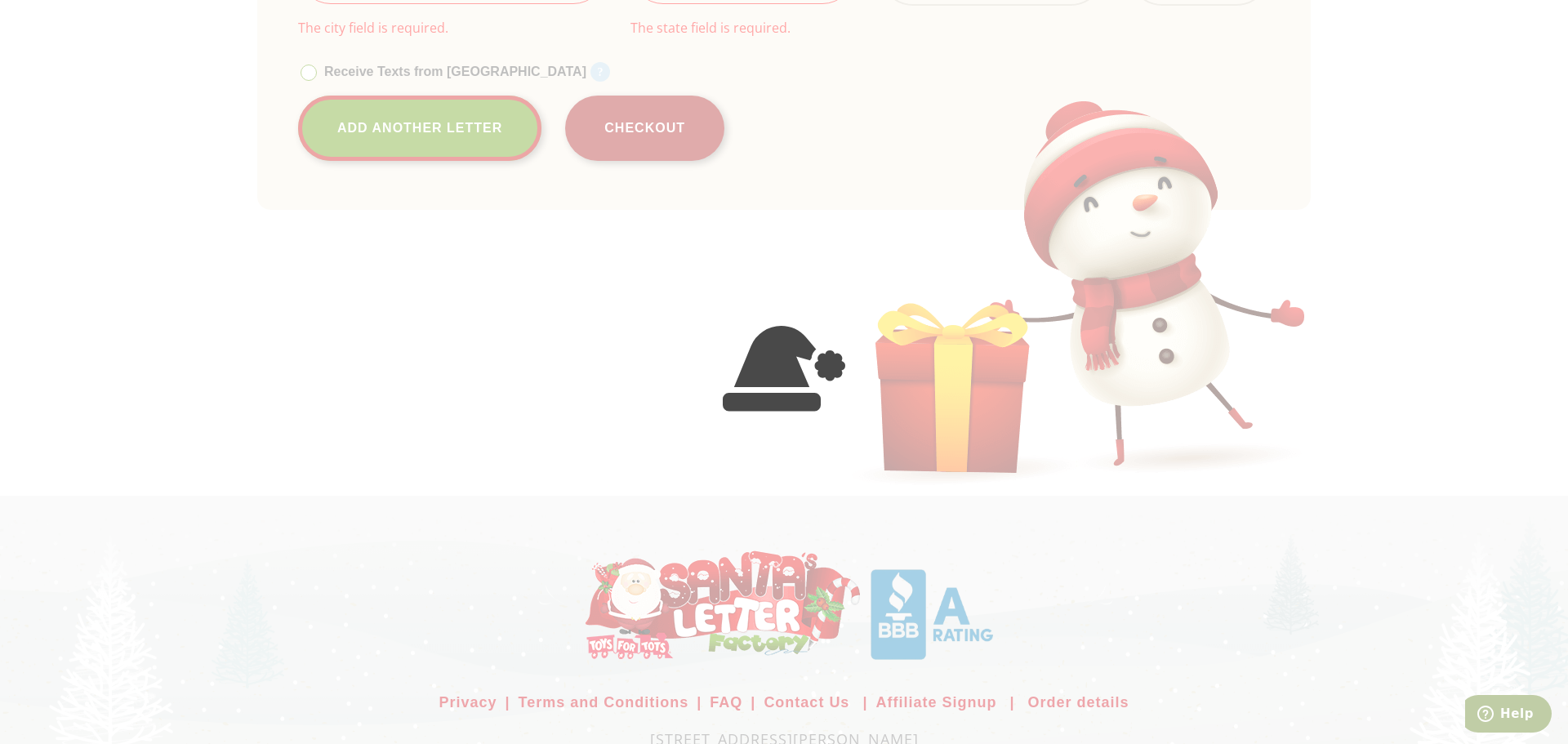
select select
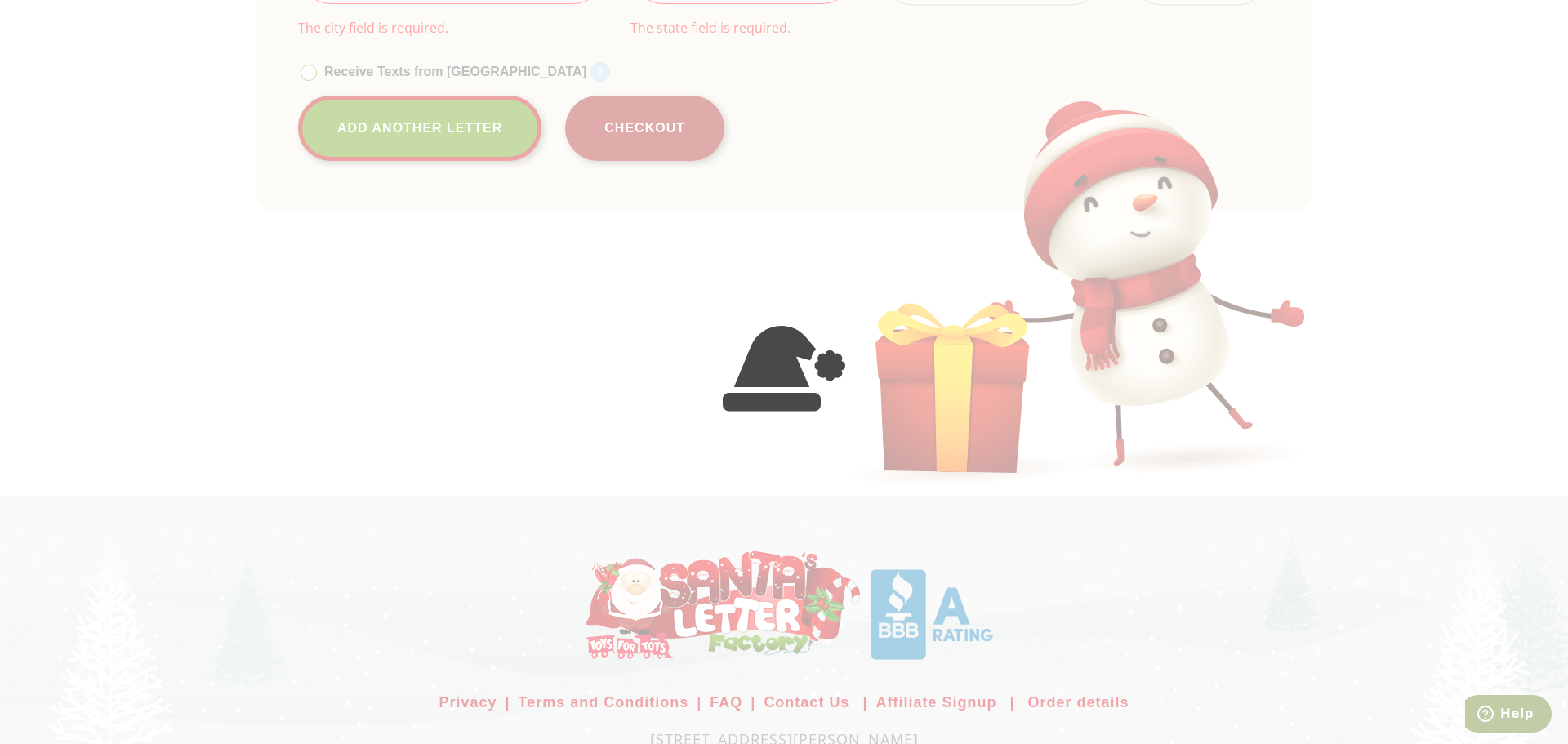
select select
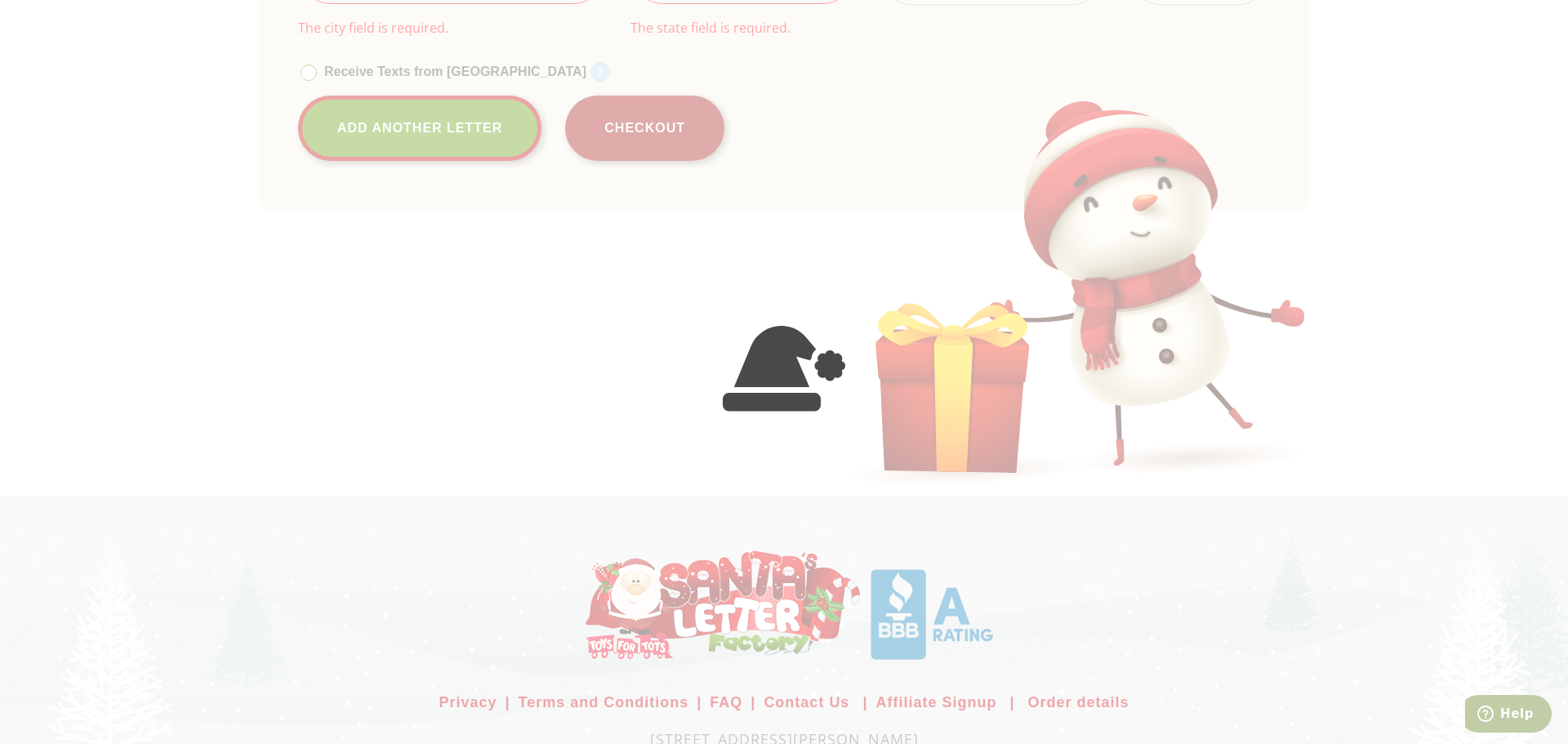
select select
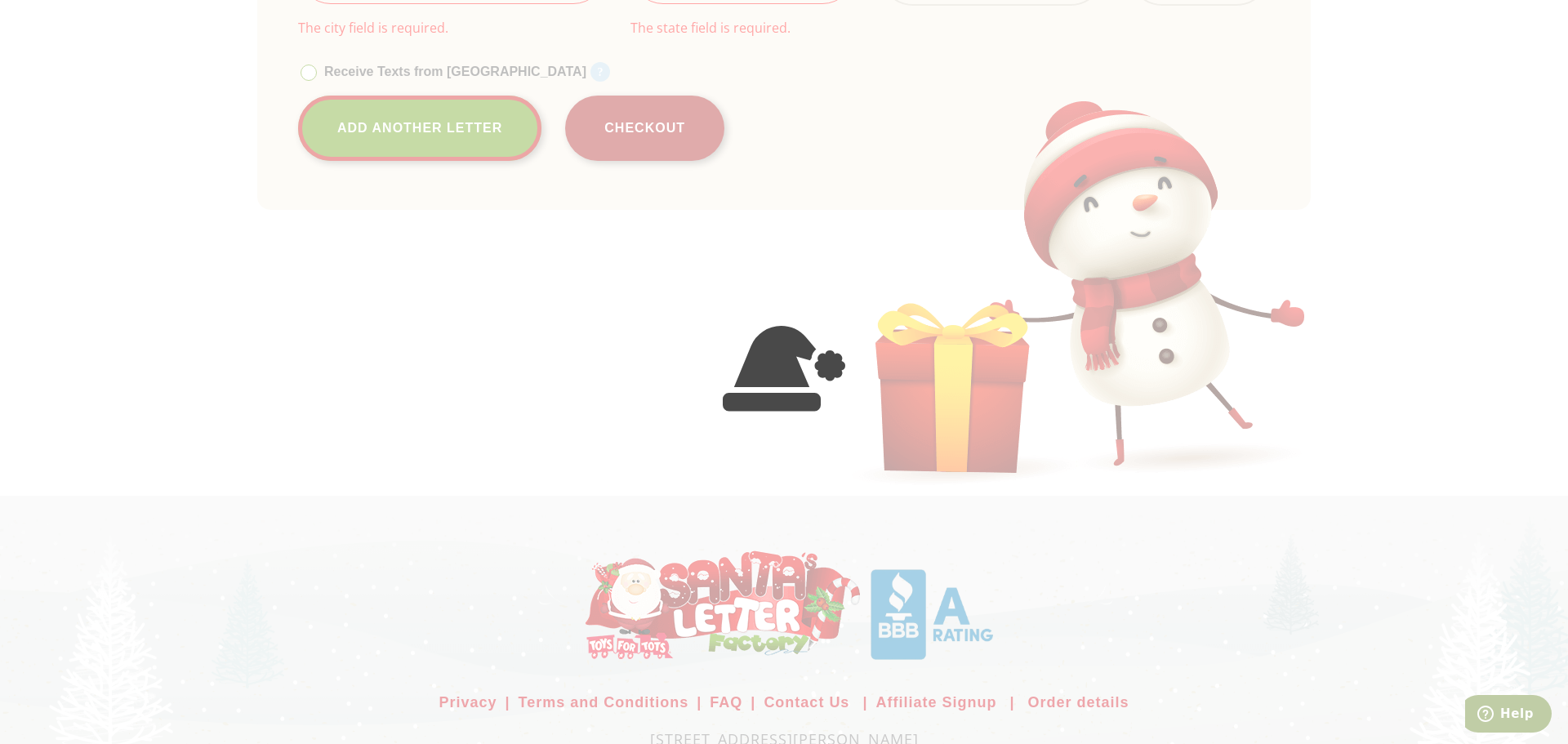
select select
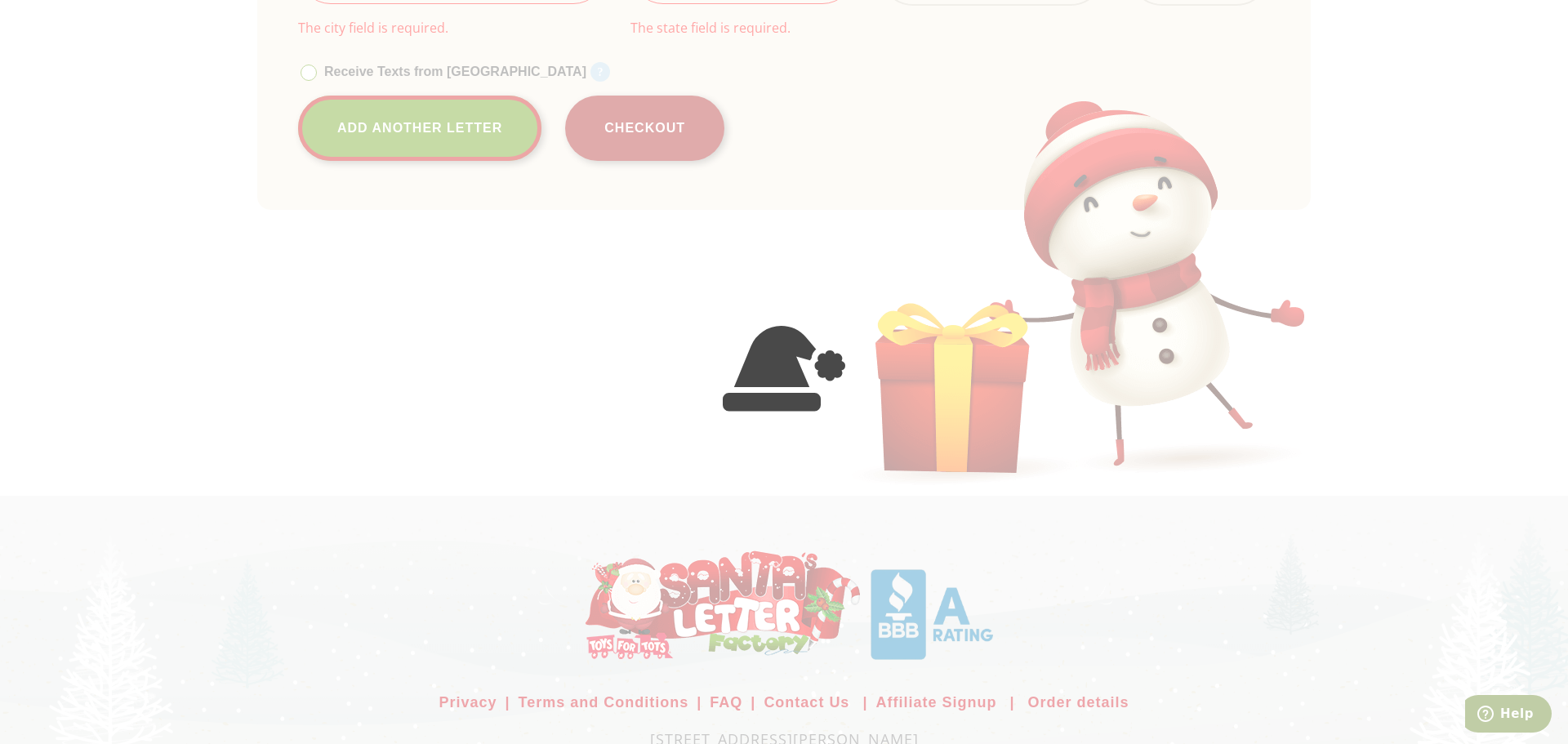
select select
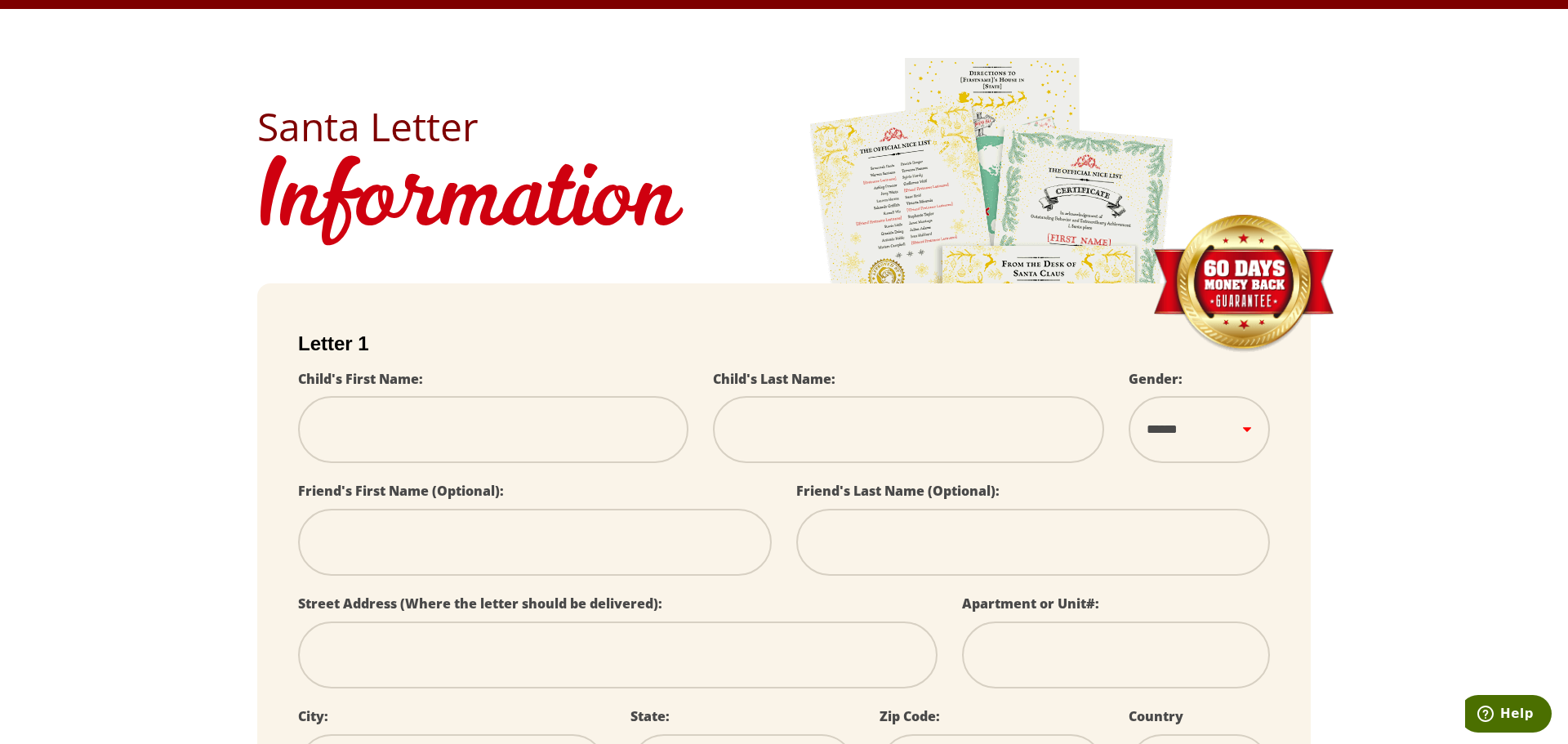
scroll to position [0, 0]
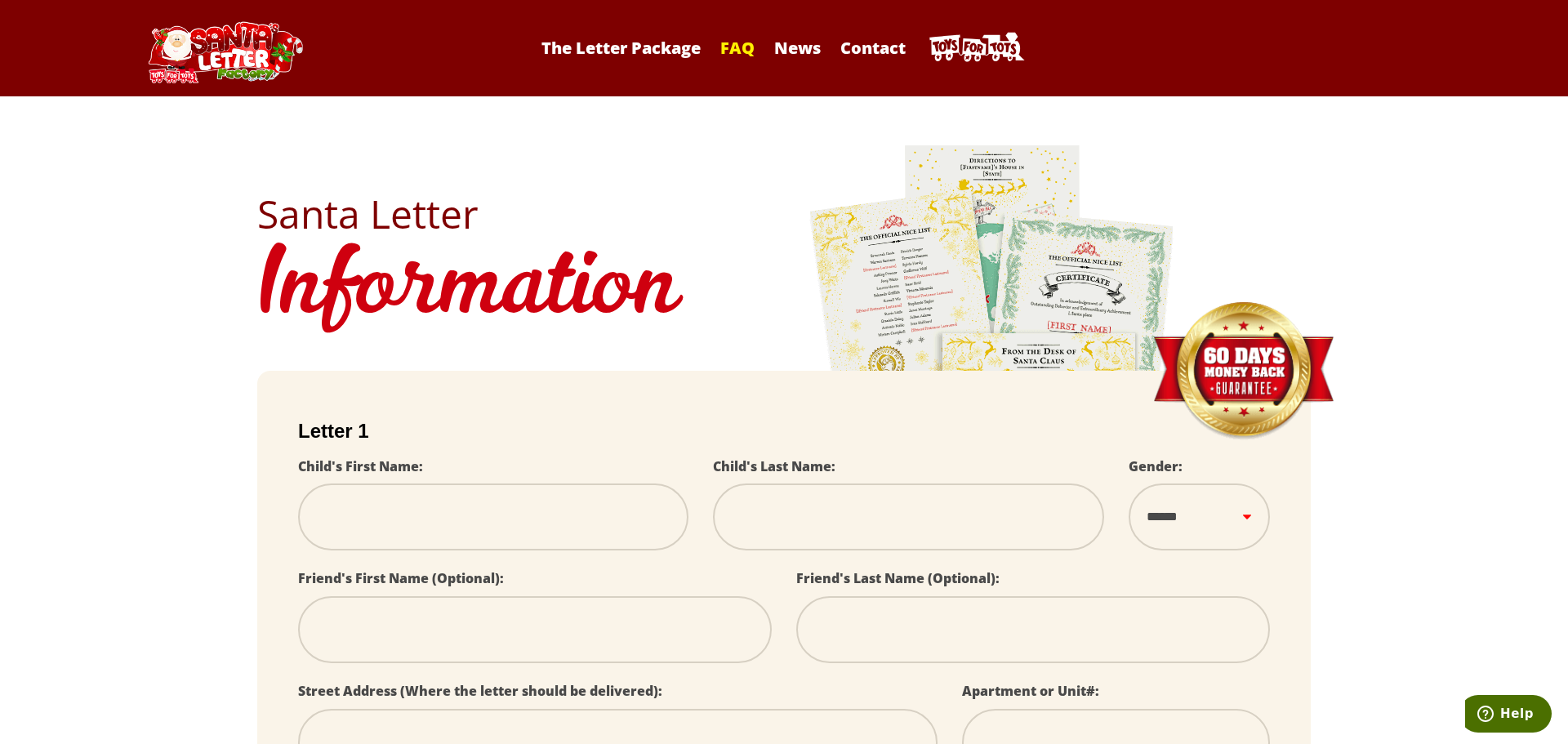
click at [745, 48] on link "FAQ" at bounding box center [738, 48] width 51 height 22
select select
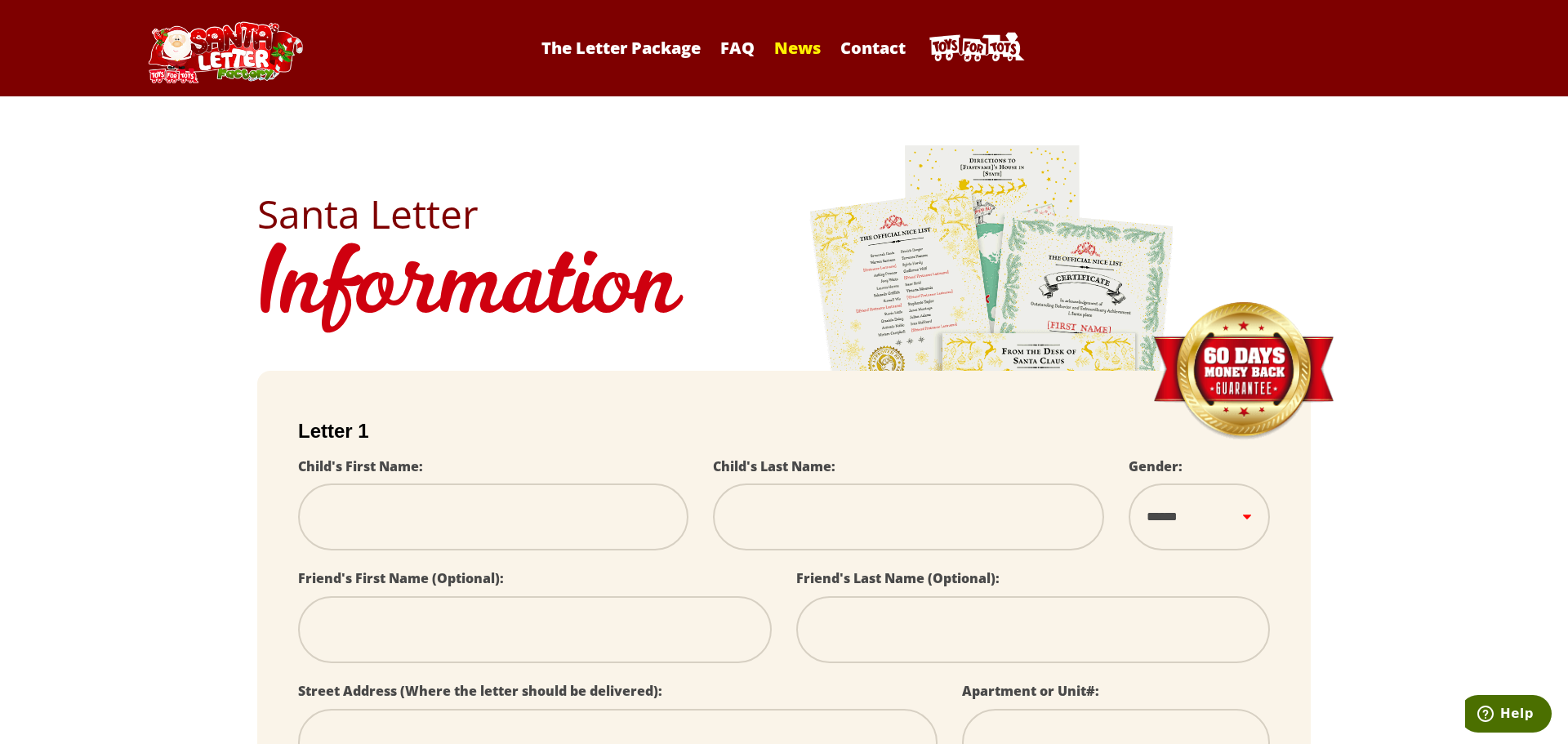
select select
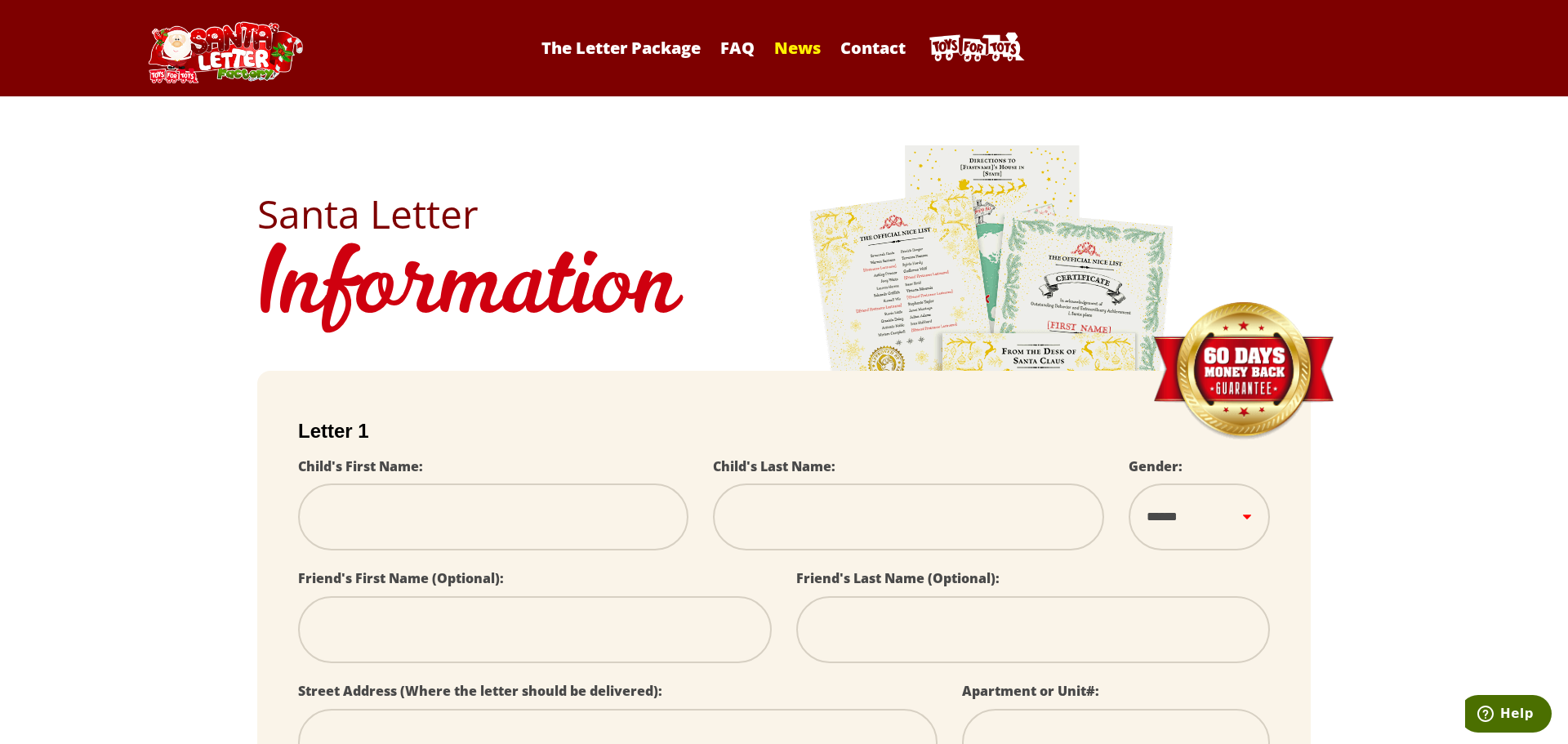
select select
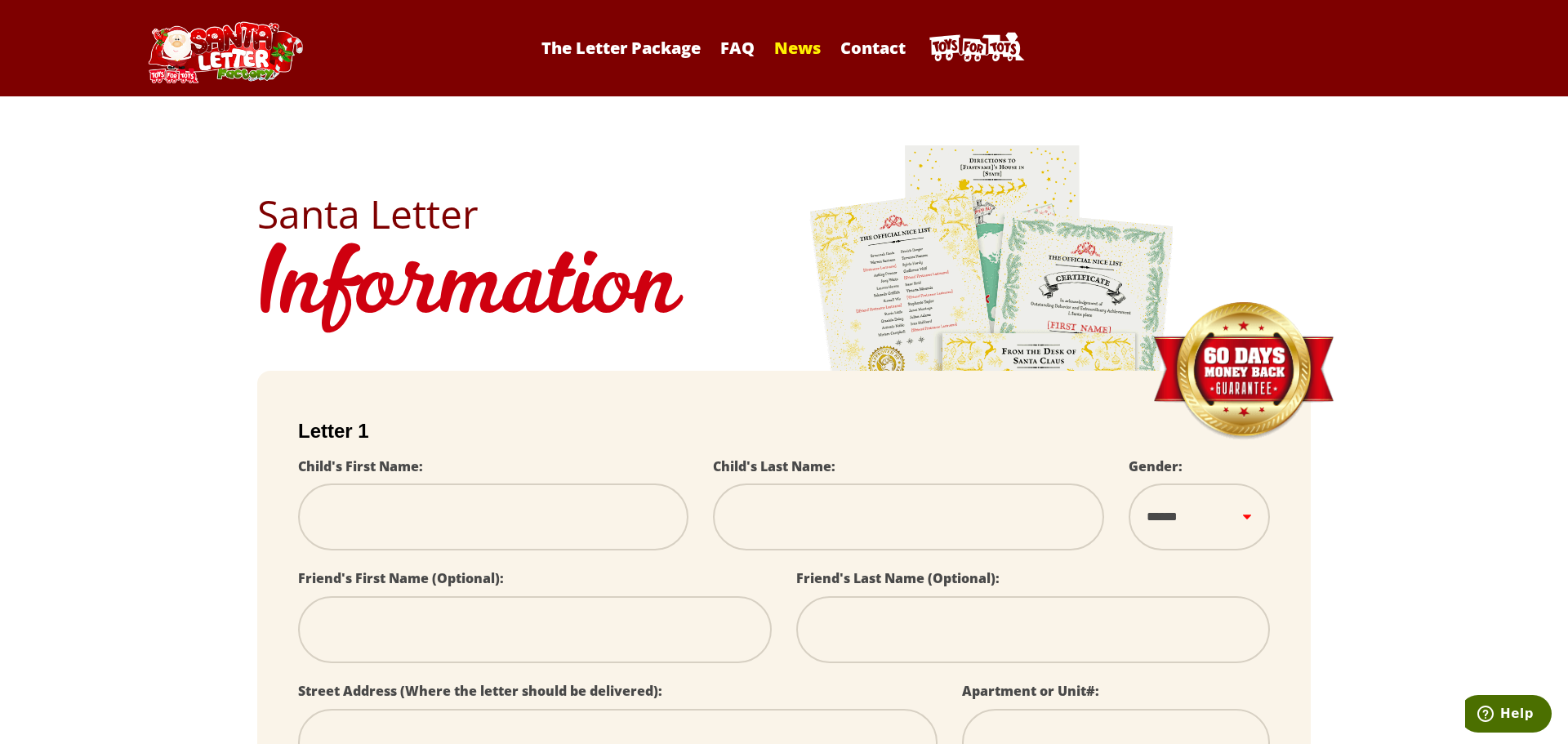
select select
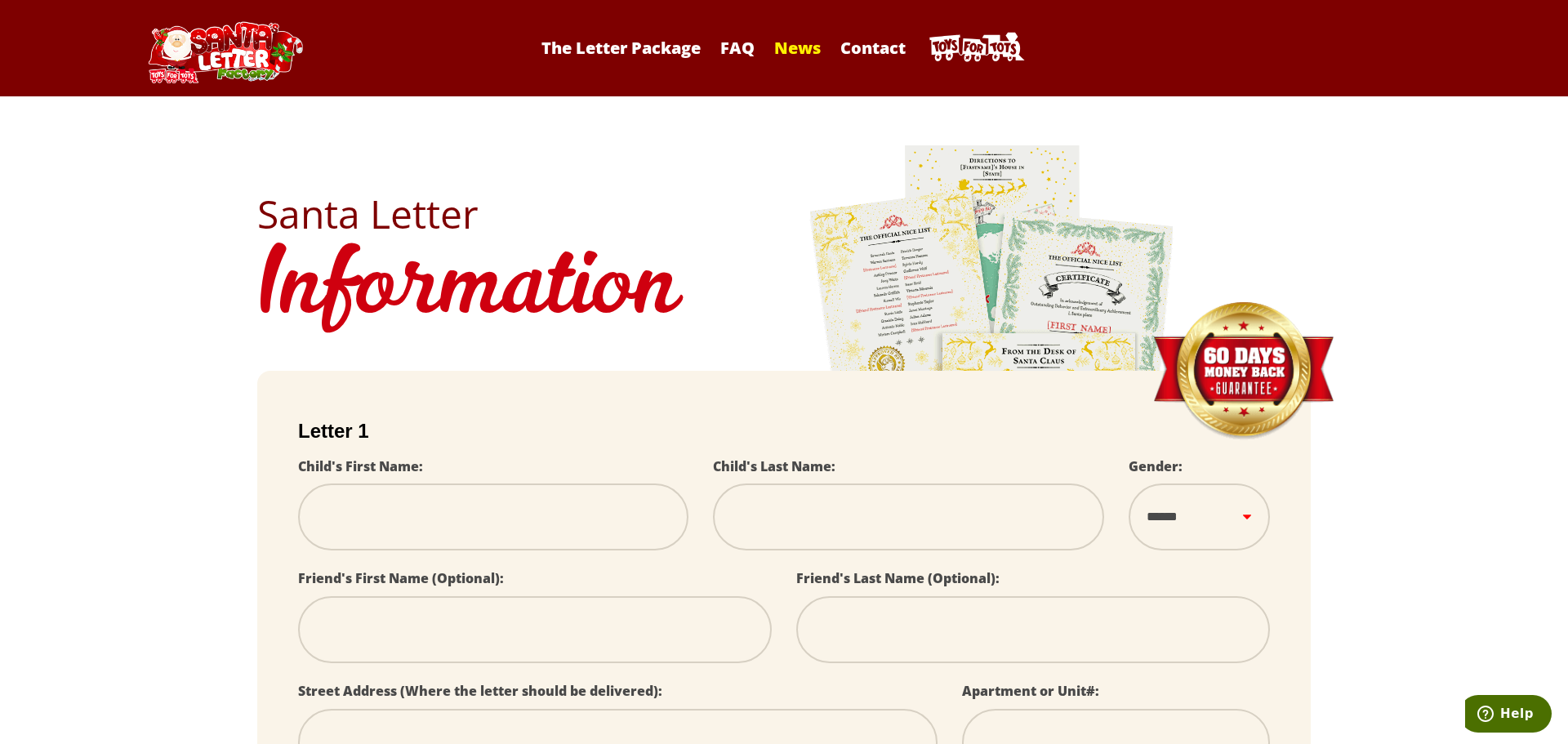
select select
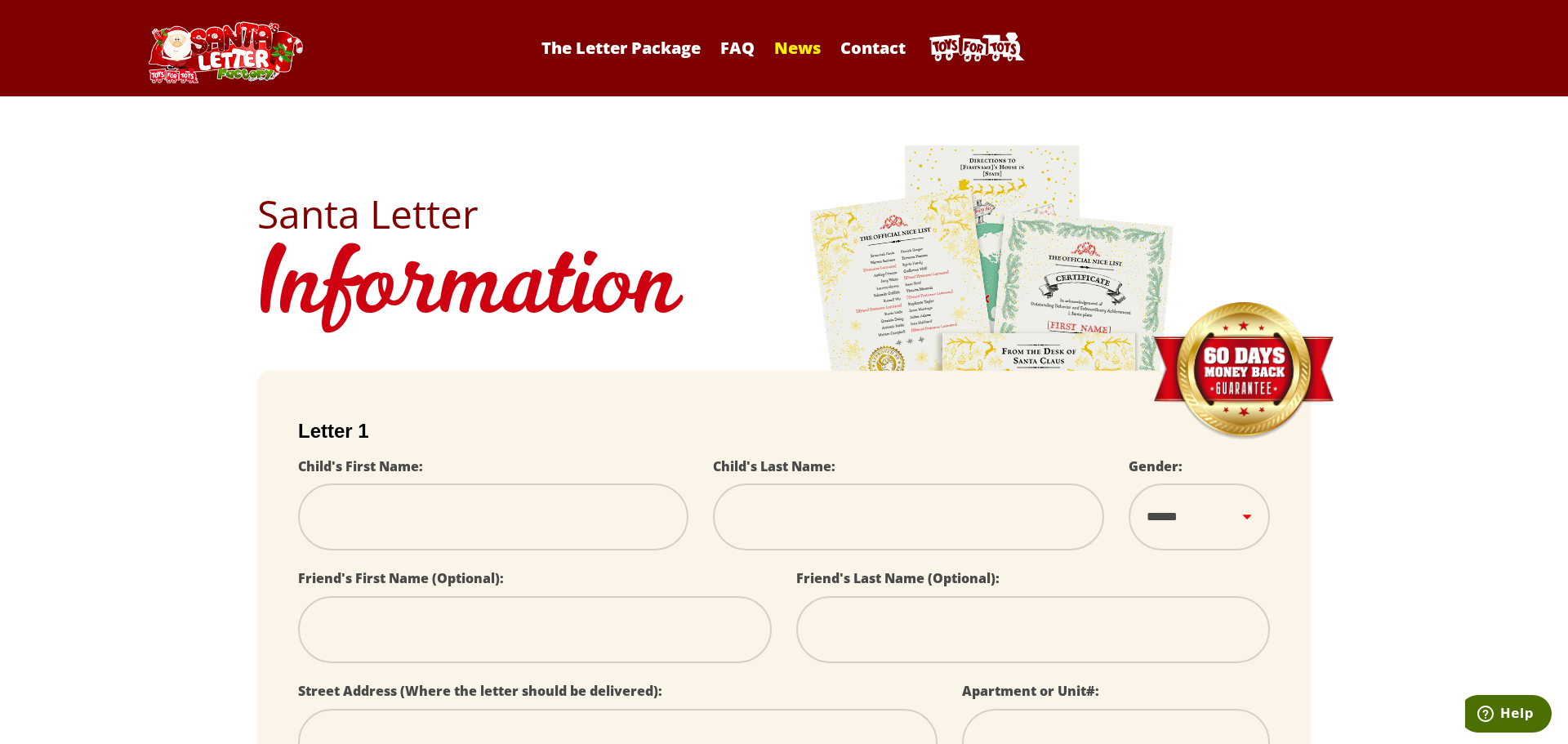
select select
